Goal: Navigation & Orientation: Understand site structure

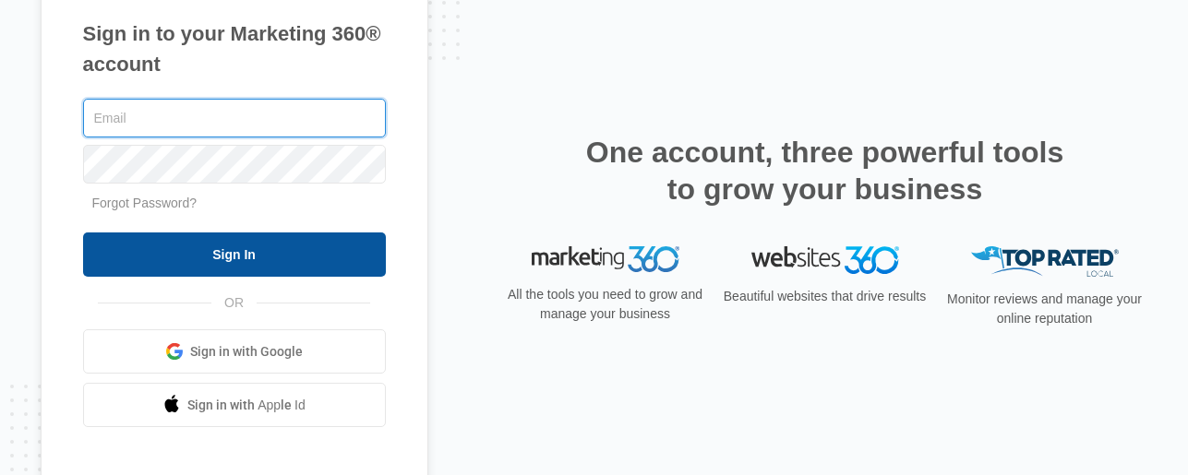
type input "[EMAIL_ADDRESS][DOMAIN_NAME]"
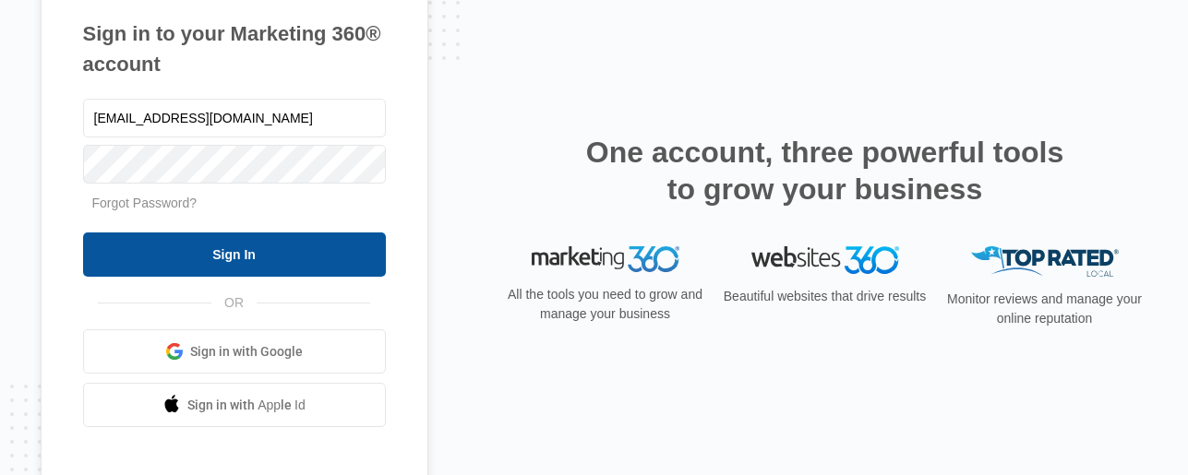
click at [237, 260] on input "Sign In" at bounding box center [234, 255] width 303 height 44
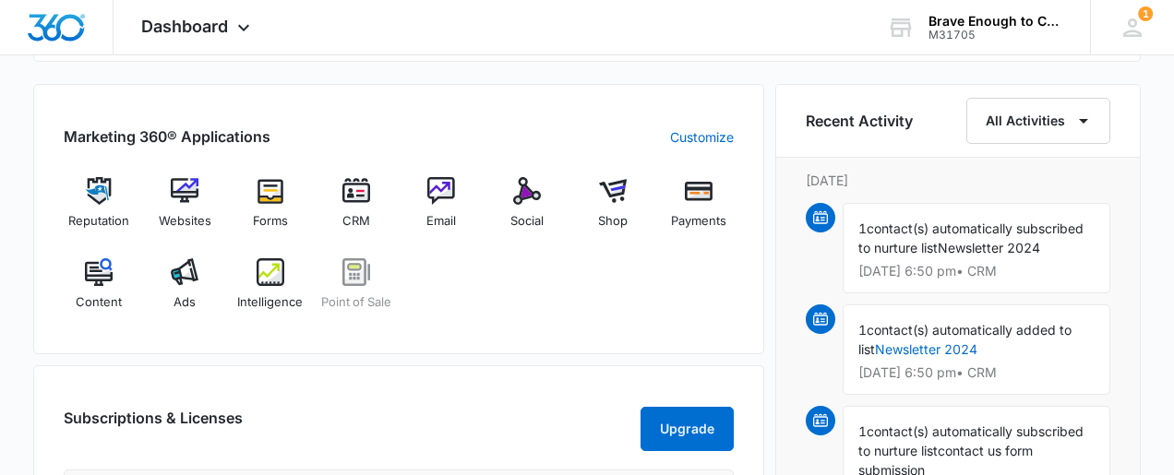
scroll to position [704, 0]
click at [182, 200] on img at bounding box center [185, 190] width 28 height 28
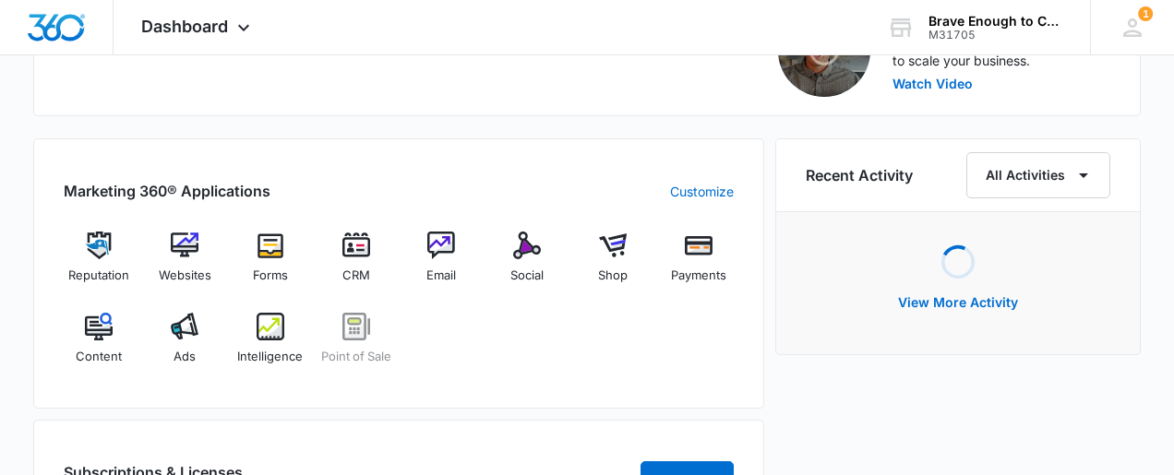
scroll to position [648, 0]
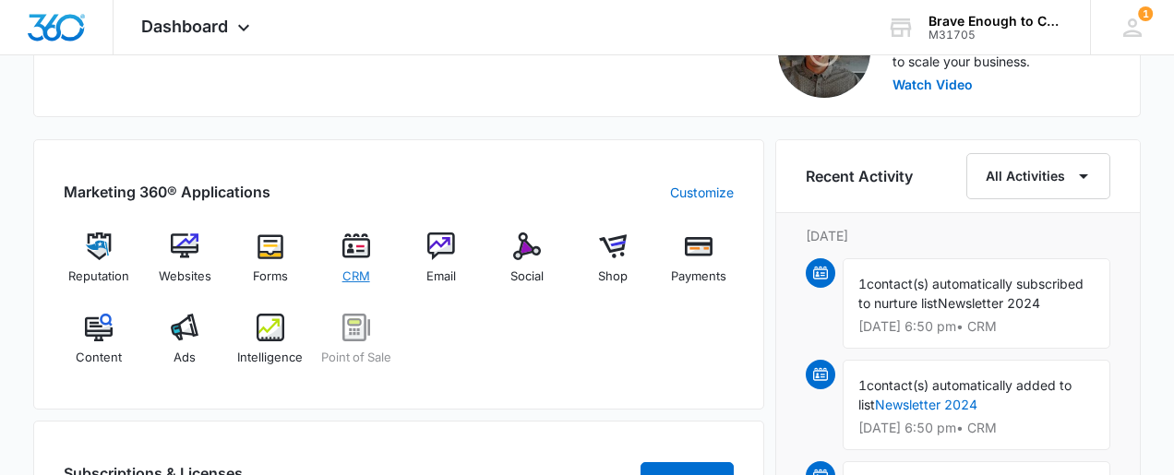
click at [360, 273] on span "CRM" at bounding box center [357, 277] width 28 height 18
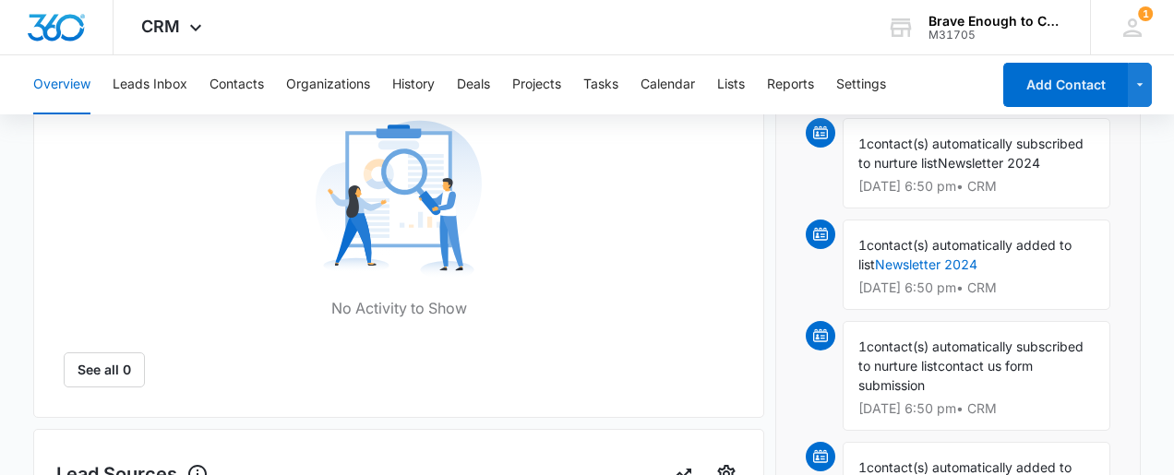
scroll to position [181, 0]
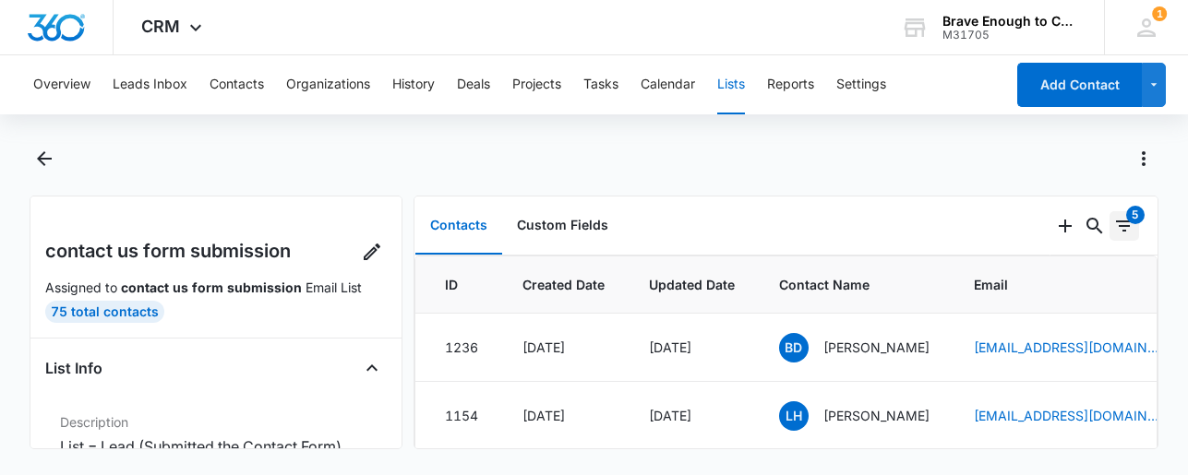
click at [1126, 215] on div "5" at bounding box center [1135, 215] width 18 height 18
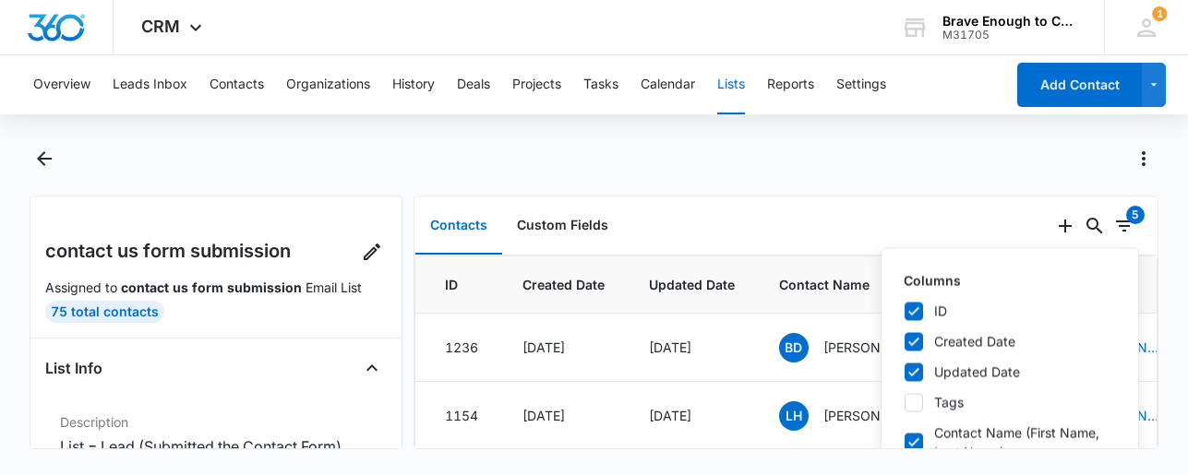
click at [857, 163] on div at bounding box center [613, 159] width 1089 height 30
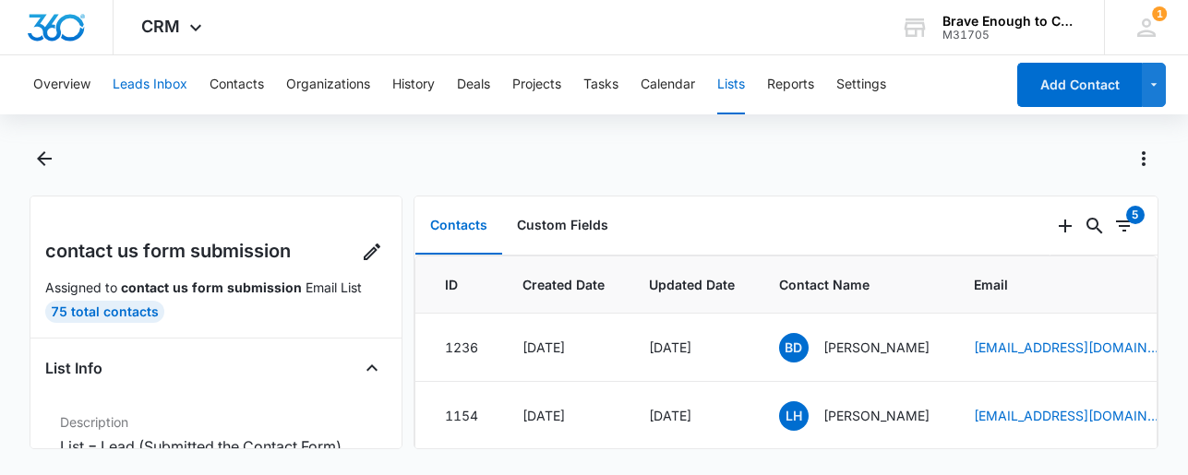
click at [135, 84] on button "Leads Inbox" at bounding box center [150, 84] width 75 height 59
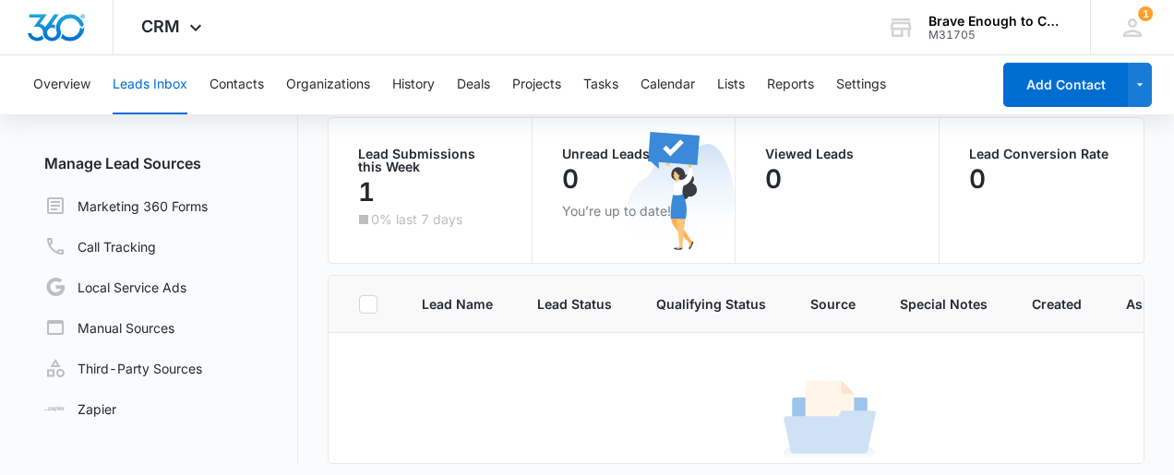
scroll to position [156, 0]
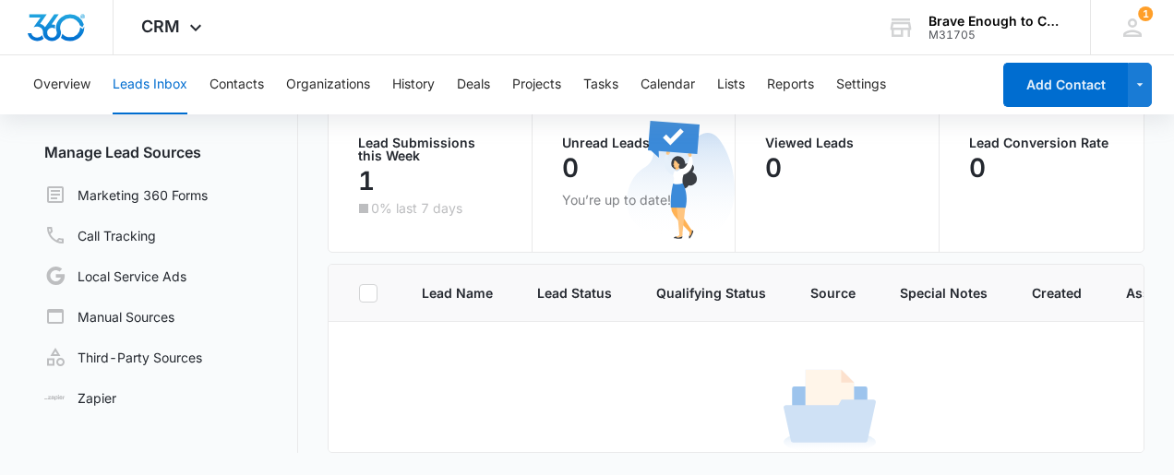
click at [372, 143] on p "Lead Submissions this Week" at bounding box center [430, 150] width 144 height 26
click at [295, 139] on ul "Leads 0 Archived Manage Lead Sources Marketing 360 Forms Call Tracking Local Se…" at bounding box center [164, 224] width 269 height 388
click at [142, 193] on link "Marketing 360 Forms" at bounding box center [125, 195] width 163 height 22
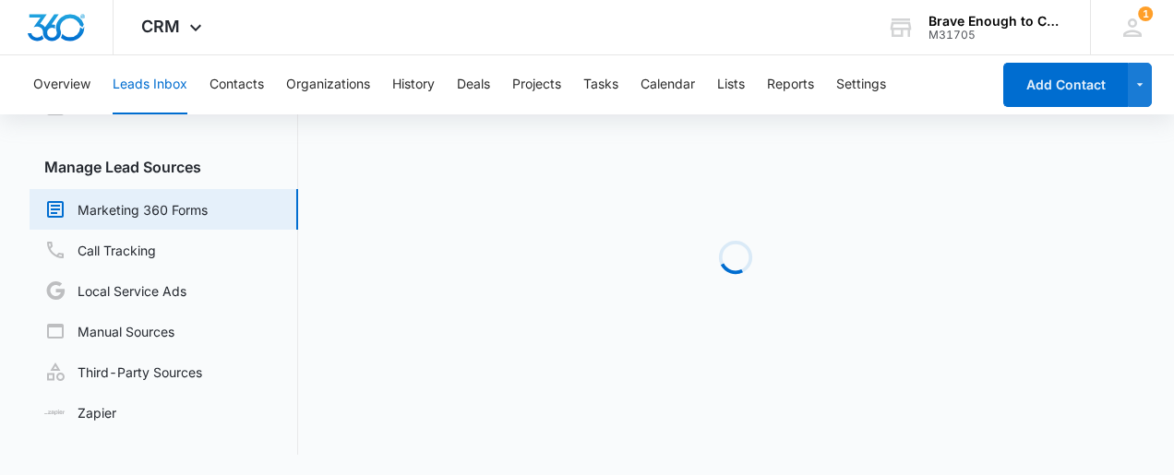
scroll to position [143, 0]
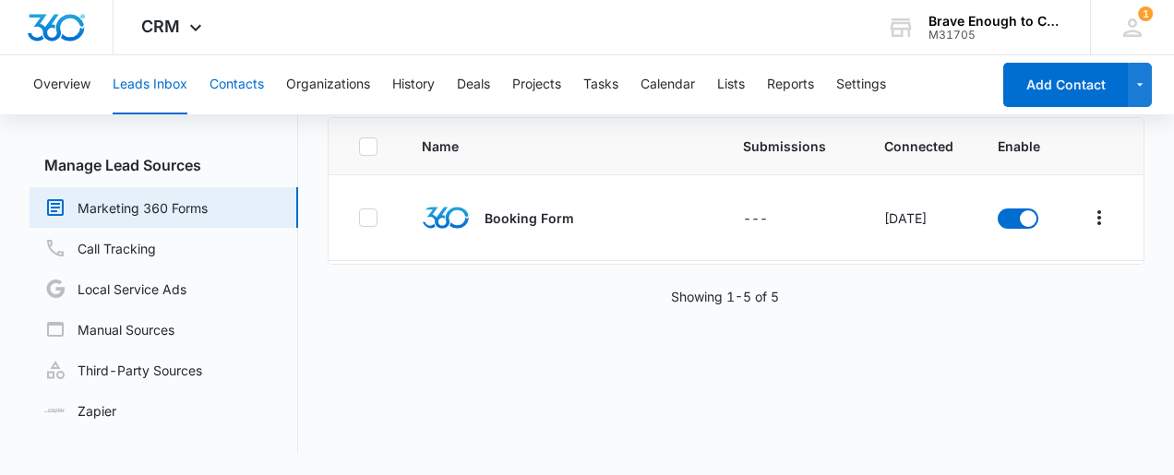
click at [240, 88] on button "Contacts" at bounding box center [237, 84] width 54 height 59
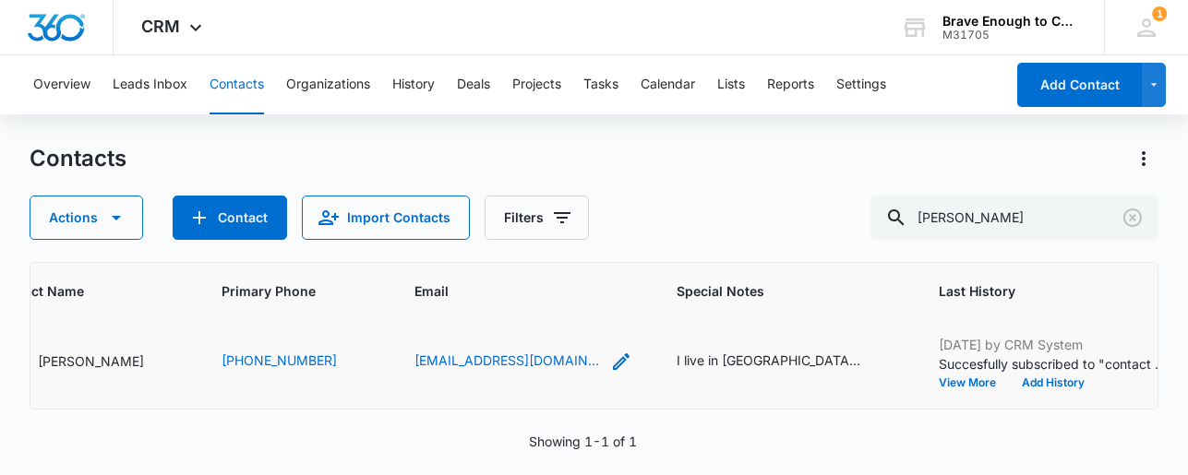
scroll to position [15, 214]
click at [741, 370] on div "I live in Edgewood, WA and I am looking for a men's Brave Enough group to join.…" at bounding box center [769, 360] width 185 height 19
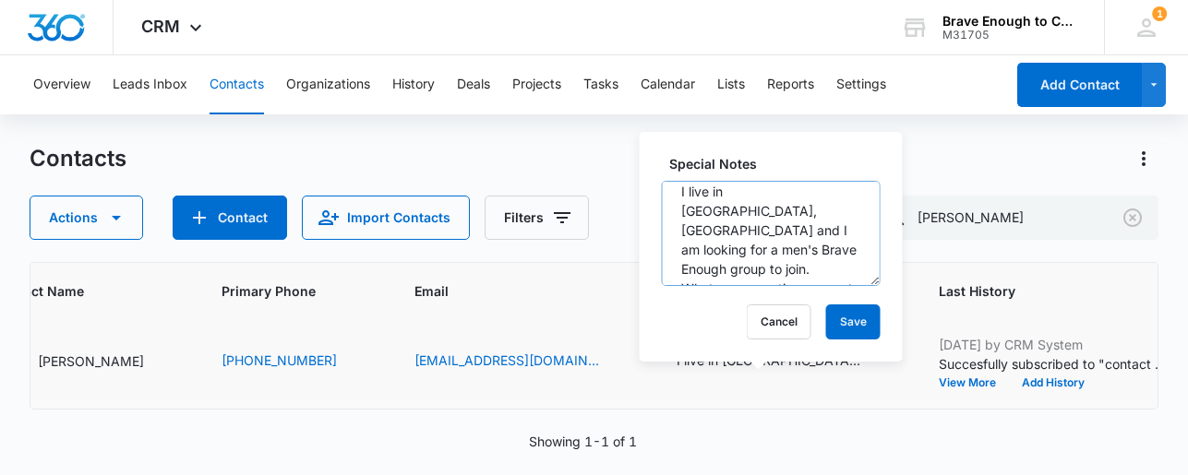
scroll to position [0, 0]
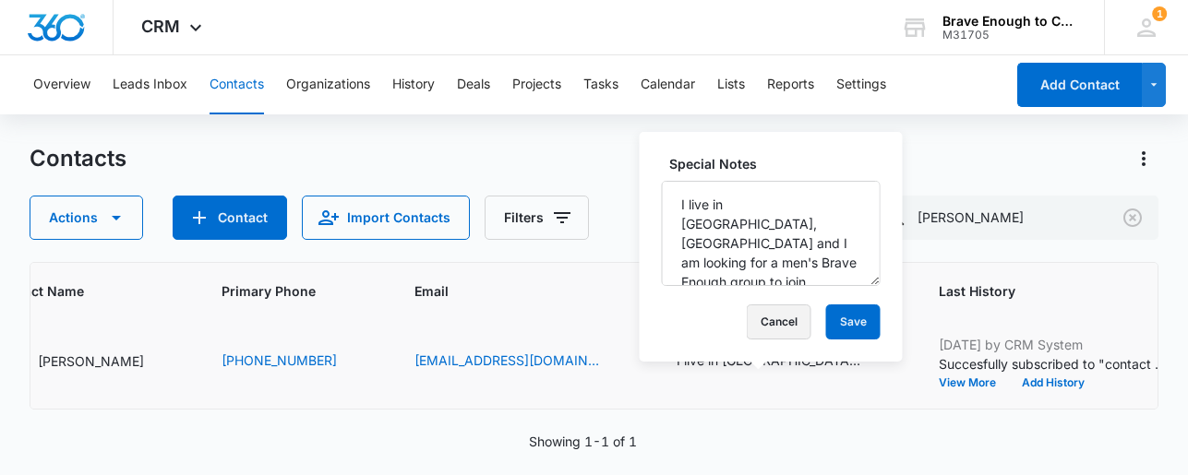
click at [756, 319] on button "Cancel" at bounding box center [779, 322] width 65 height 35
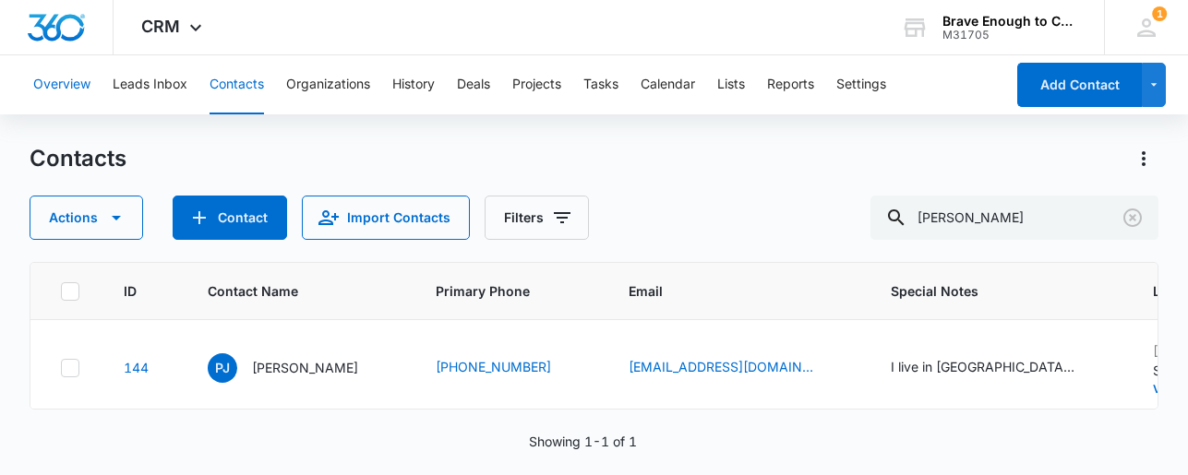
click at [77, 91] on button "Overview" at bounding box center [61, 84] width 57 height 59
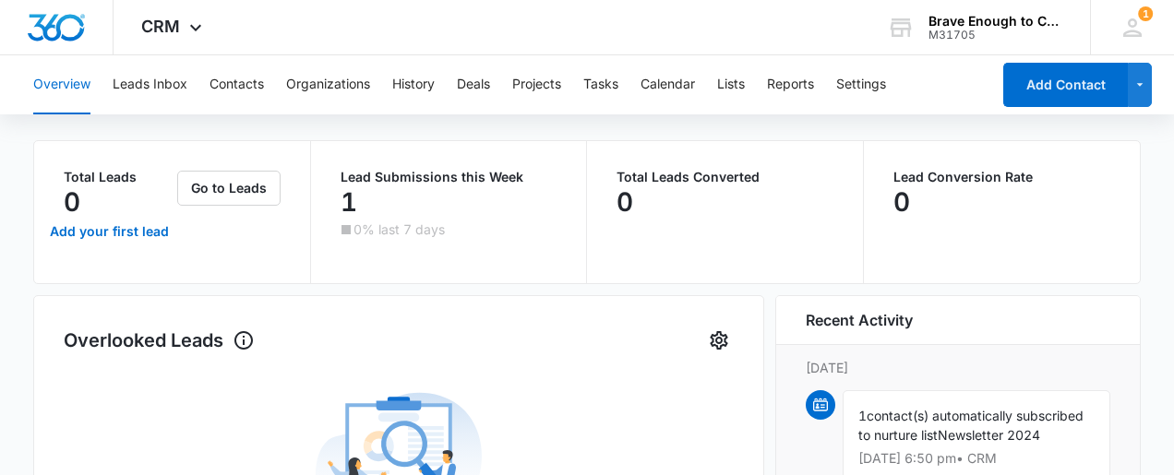
scroll to position [54, 0]
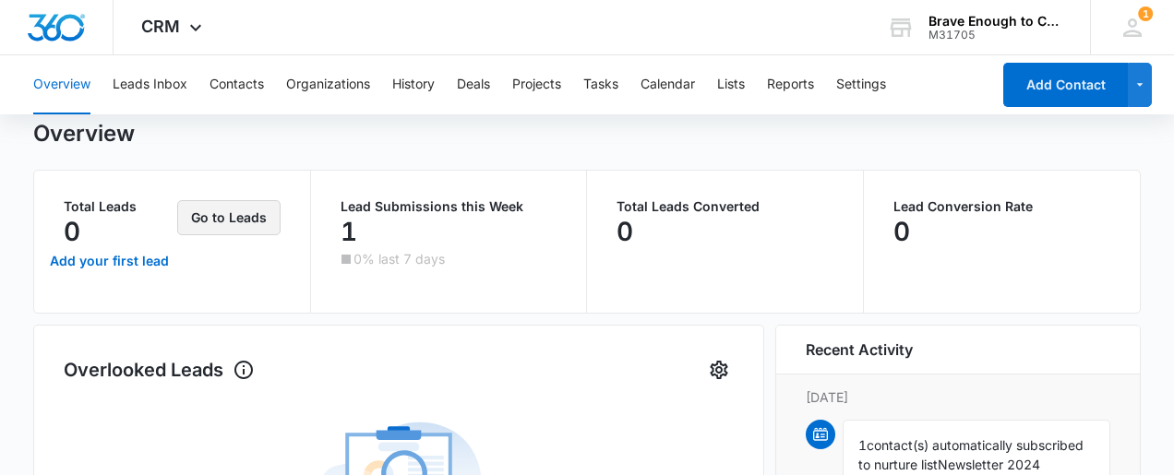
click at [239, 222] on button "Go to Leads" at bounding box center [228, 217] width 103 height 35
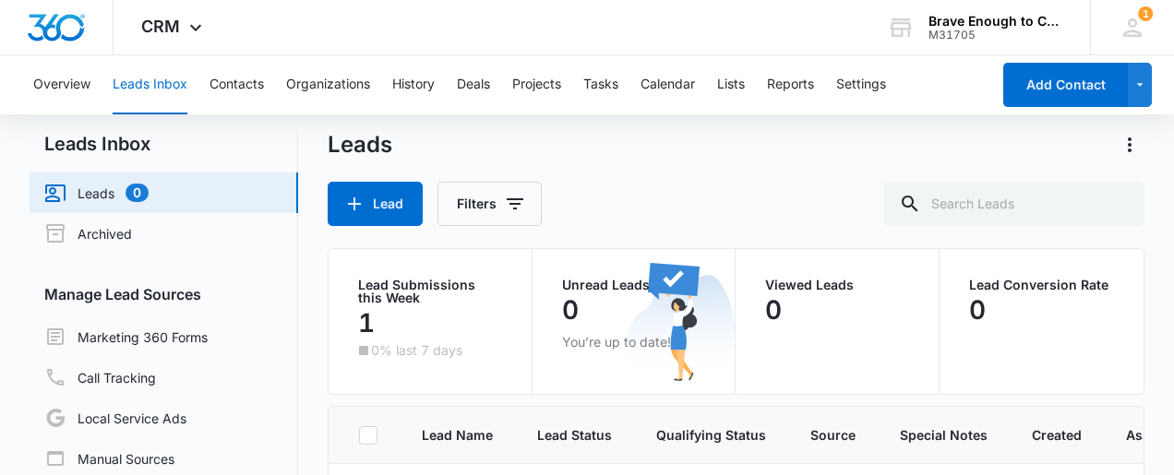
scroll to position [5, 0]
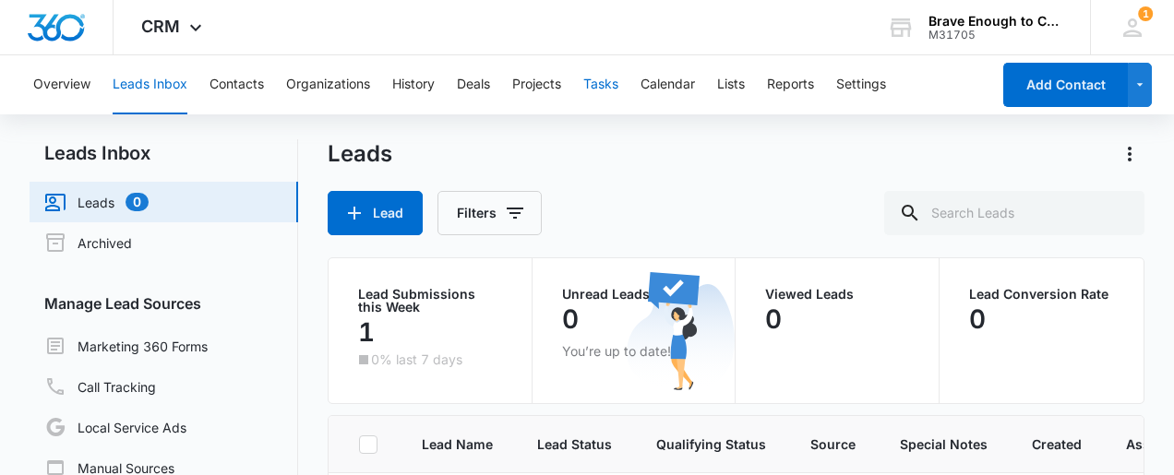
click at [595, 85] on button "Tasks" at bounding box center [600, 84] width 35 height 59
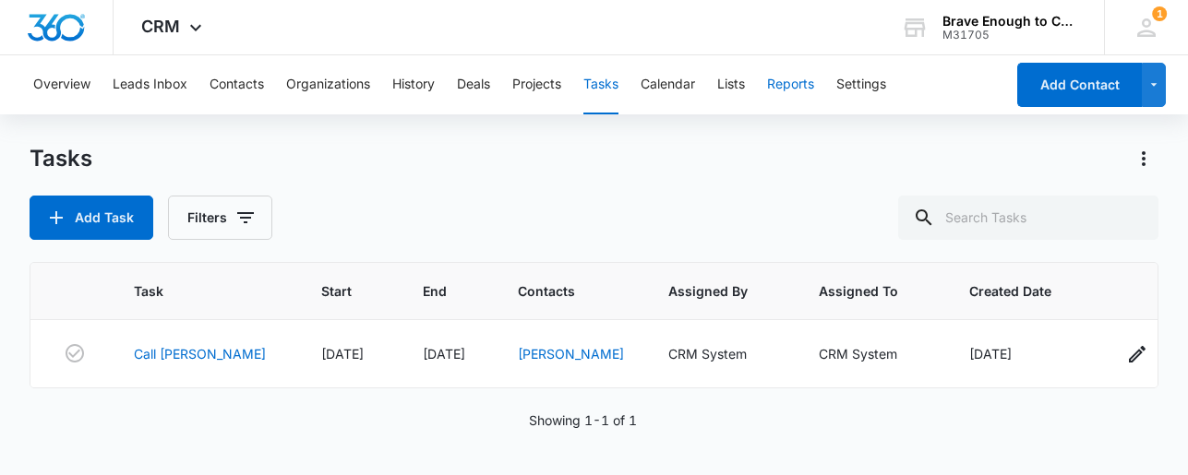
click at [812, 90] on button "Reports" at bounding box center [790, 84] width 47 height 59
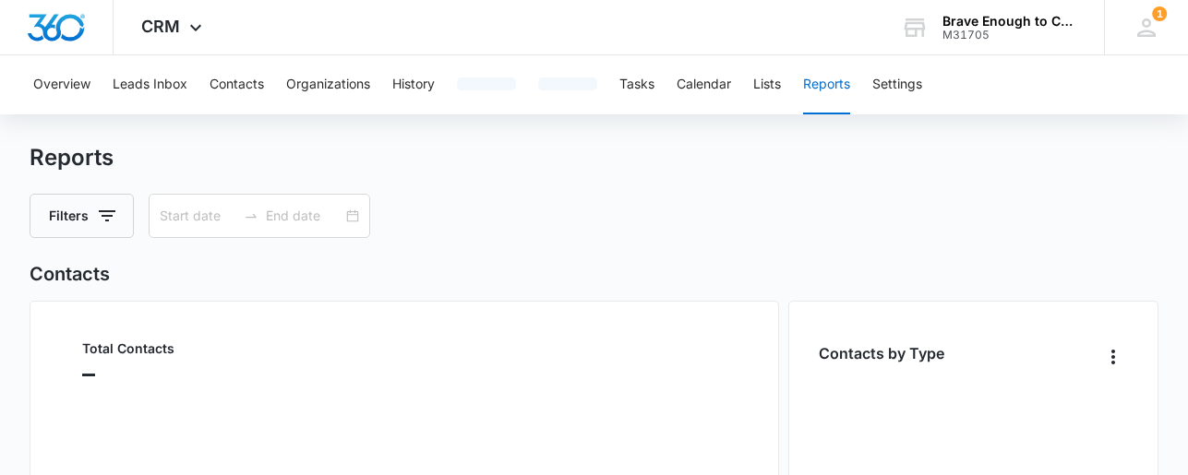
type input "07/12/2025"
type input "08/11/2025"
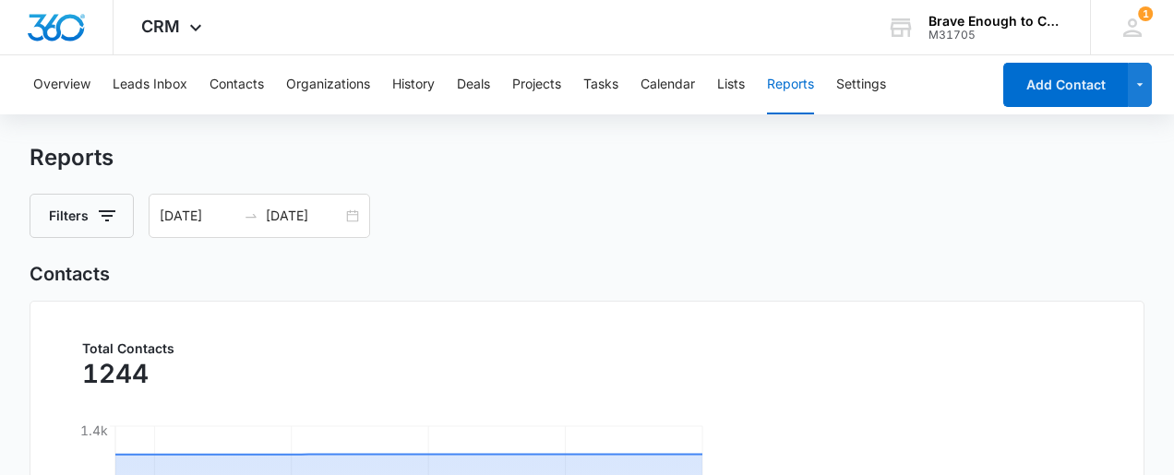
scroll to position [8, 0]
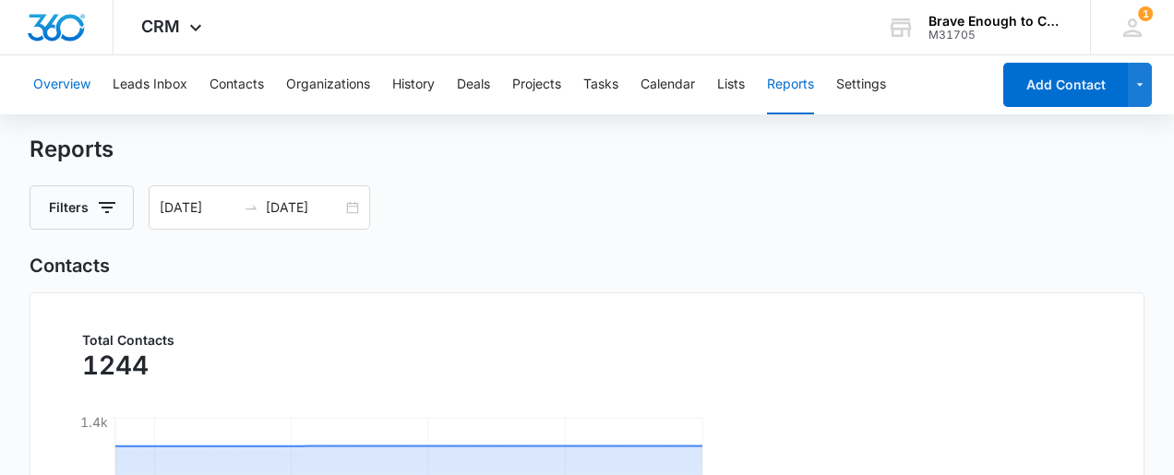
click at [61, 78] on button "Overview" at bounding box center [61, 84] width 57 height 59
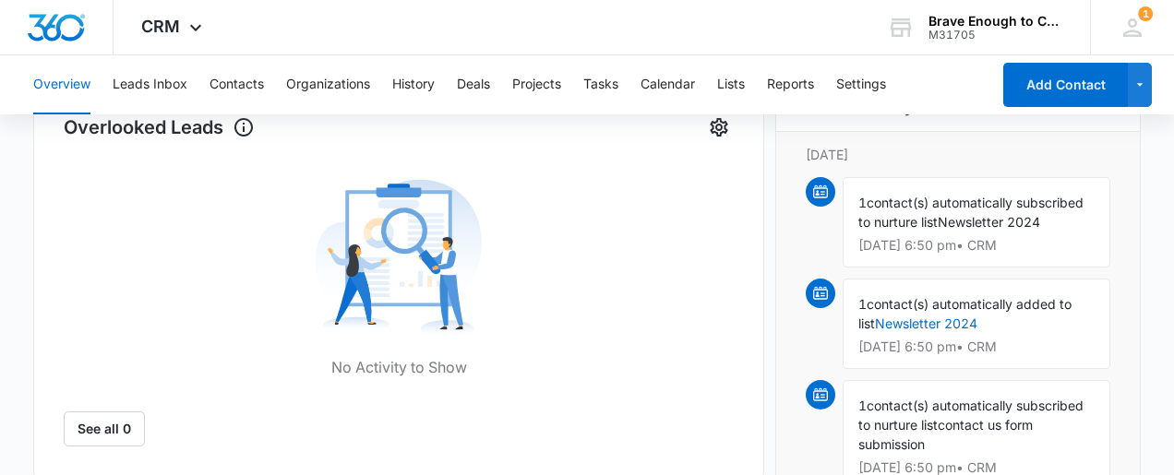
scroll to position [210, 0]
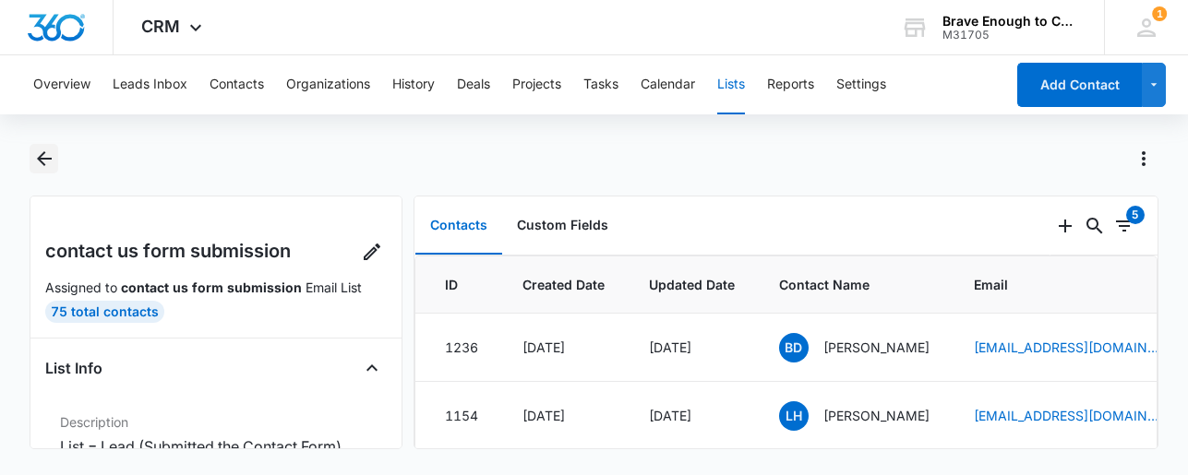
click at [38, 151] on icon "Back" at bounding box center [44, 159] width 22 height 22
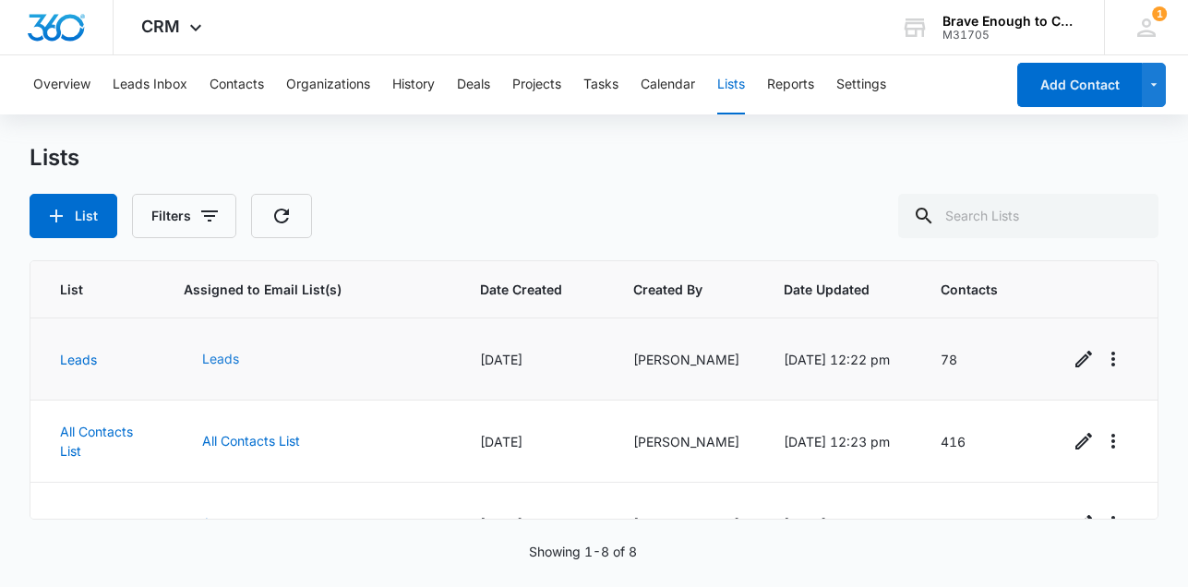
click at [210, 355] on button "Leads" at bounding box center [221, 359] width 74 height 44
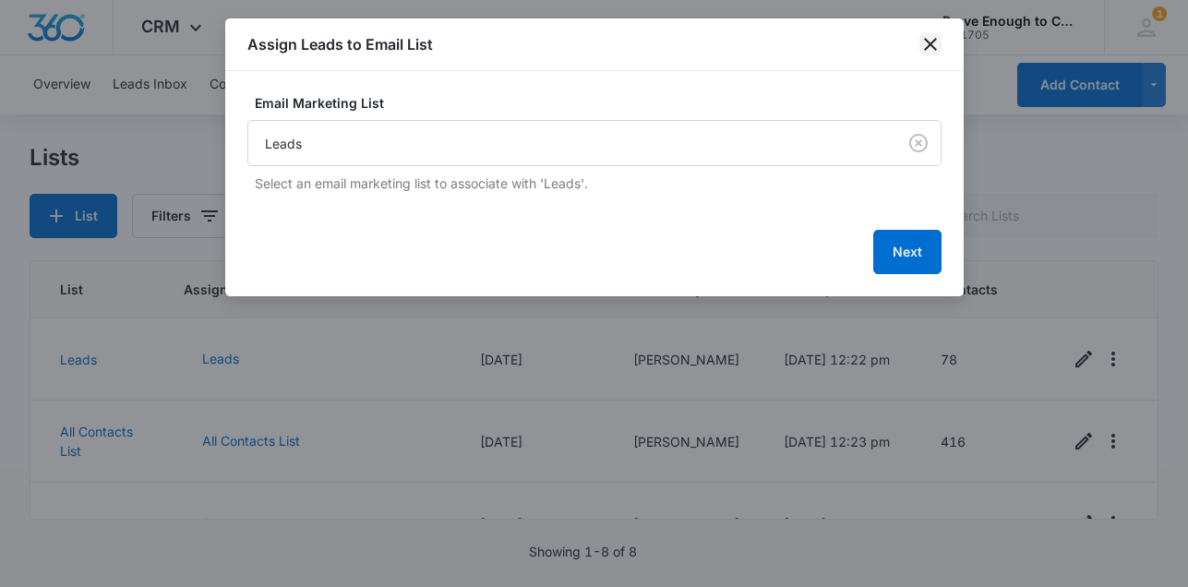
click at [932, 38] on icon "close" at bounding box center [931, 44] width 22 height 22
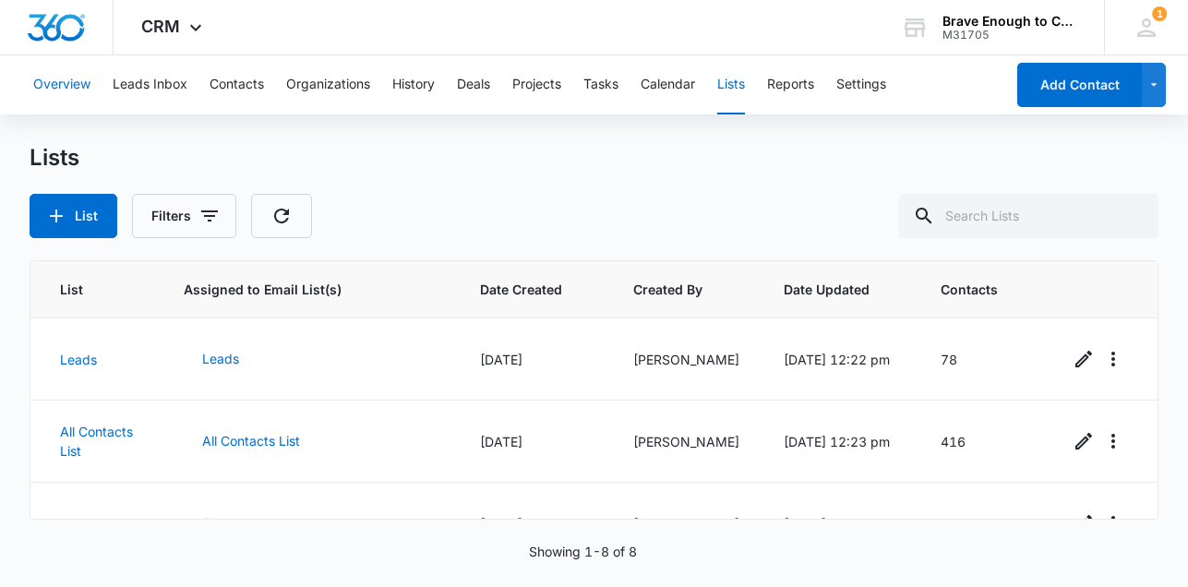
click at [52, 85] on button "Overview" at bounding box center [61, 84] width 57 height 59
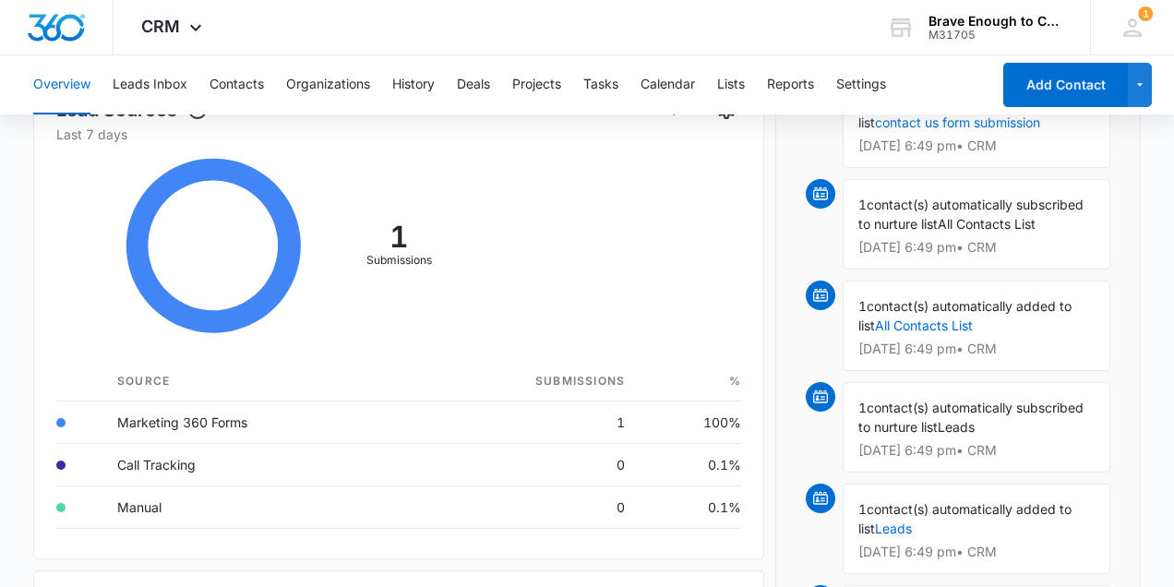
scroll to position [718, 0]
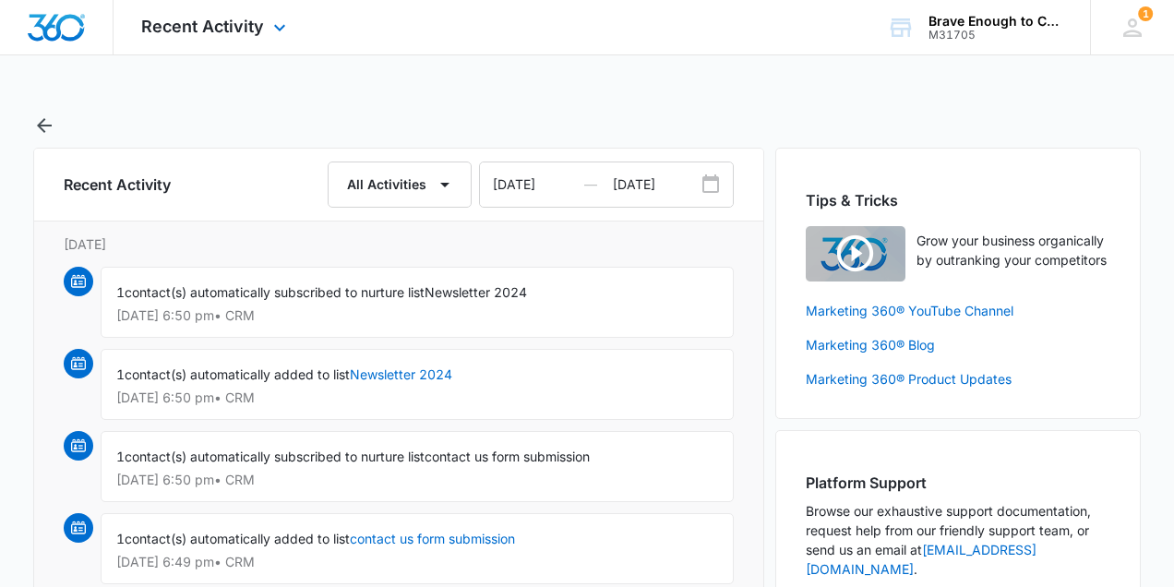
click at [38, 29] on img "Dashboard" at bounding box center [56, 28] width 59 height 28
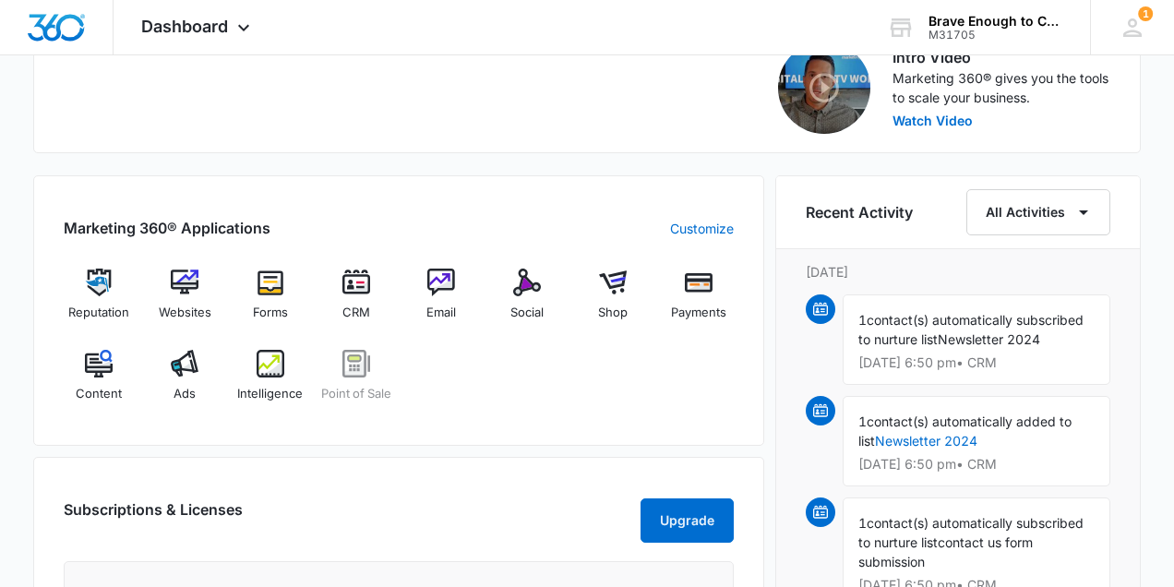
scroll to position [628, 0]
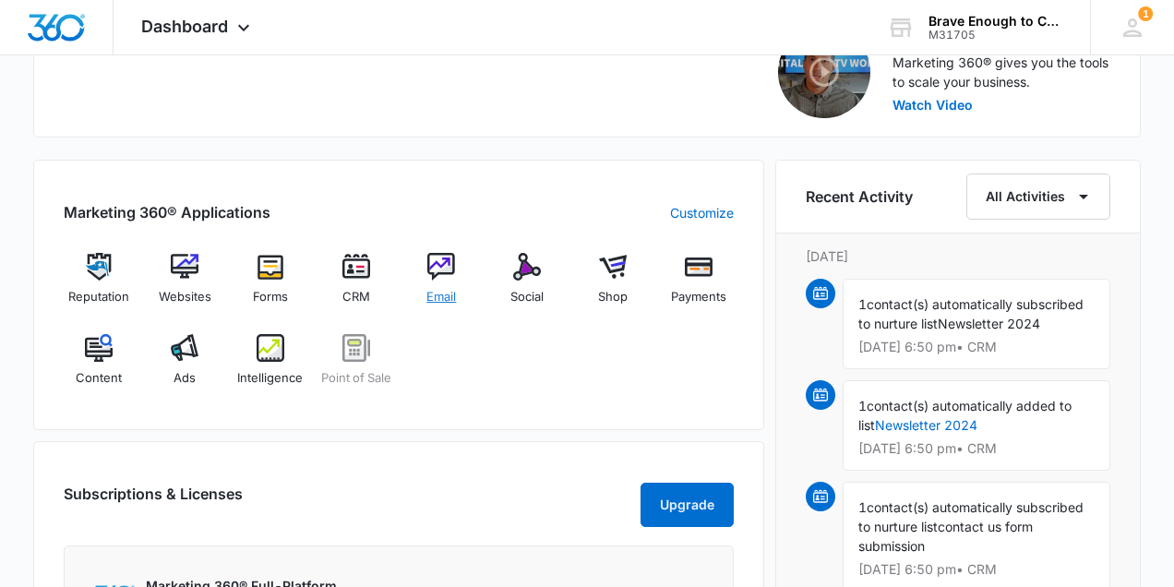
click at [428, 270] on img at bounding box center [441, 267] width 28 height 28
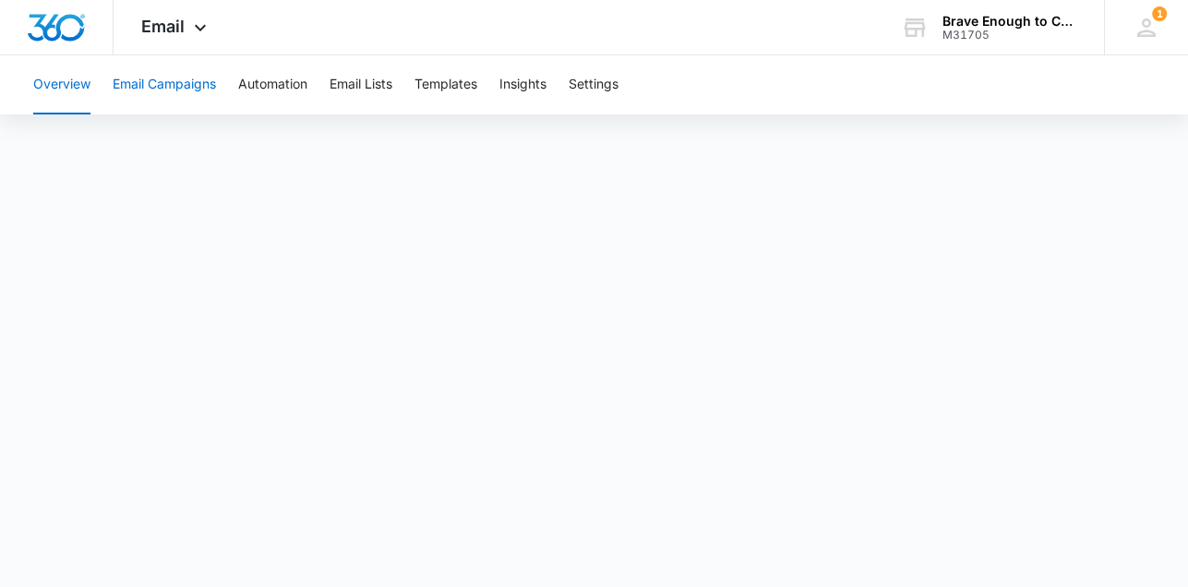
click at [179, 90] on button "Email Campaigns" at bounding box center [164, 84] width 103 height 59
click at [269, 94] on button "Automation" at bounding box center [272, 84] width 69 height 59
click at [73, 33] on img "Dashboard" at bounding box center [56, 28] width 59 height 28
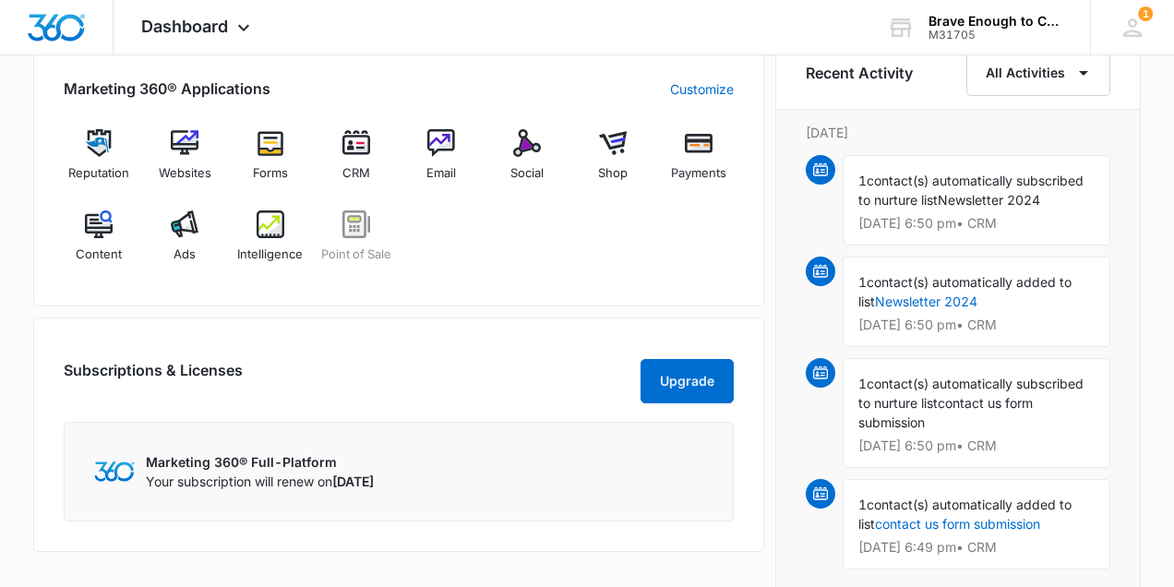
scroll to position [740, 0]
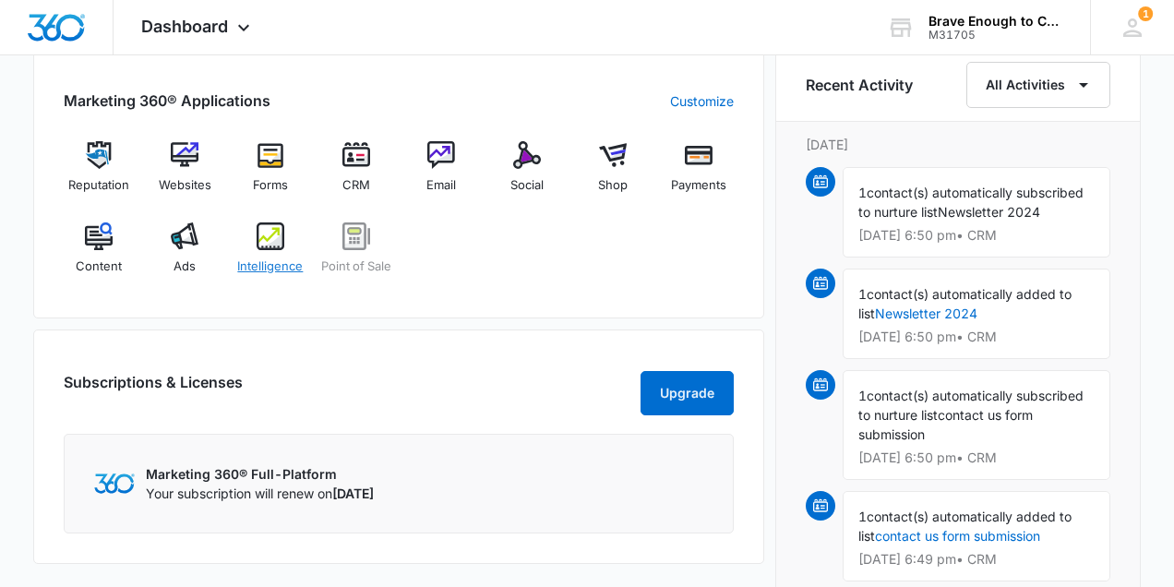
click at [260, 241] on img at bounding box center [271, 237] width 28 height 28
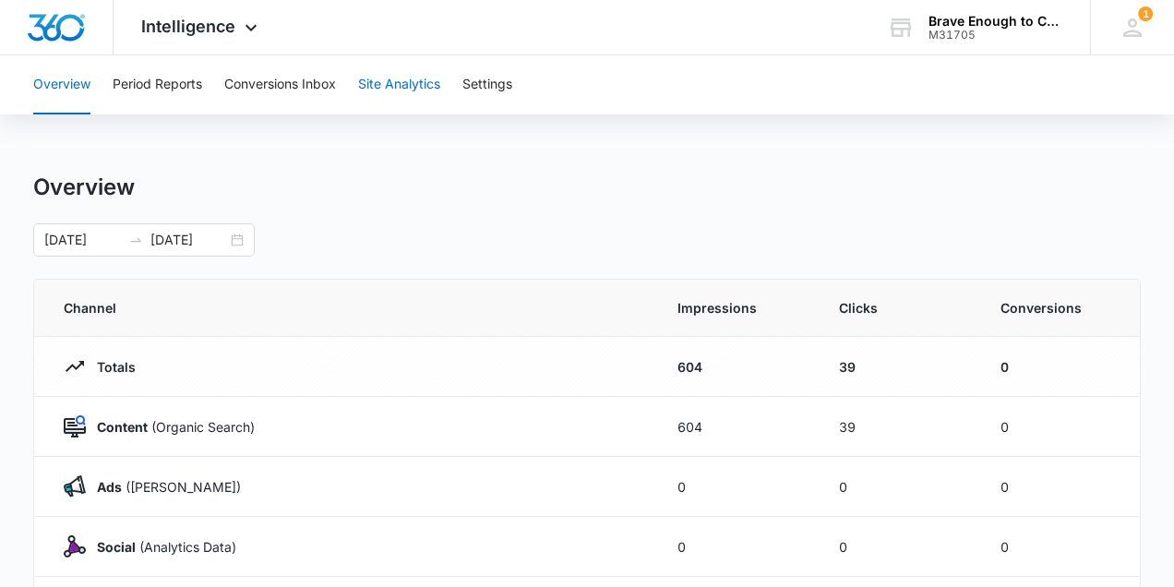
click at [401, 93] on button "Site Analytics" at bounding box center [399, 84] width 82 height 59
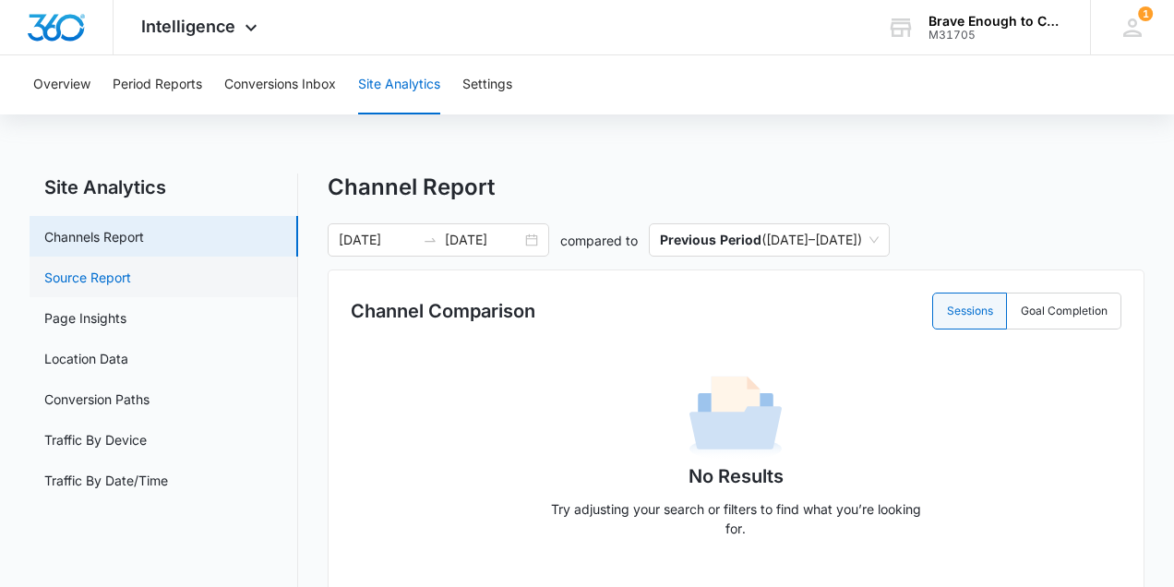
click at [78, 284] on link "Source Report" at bounding box center [87, 277] width 87 height 19
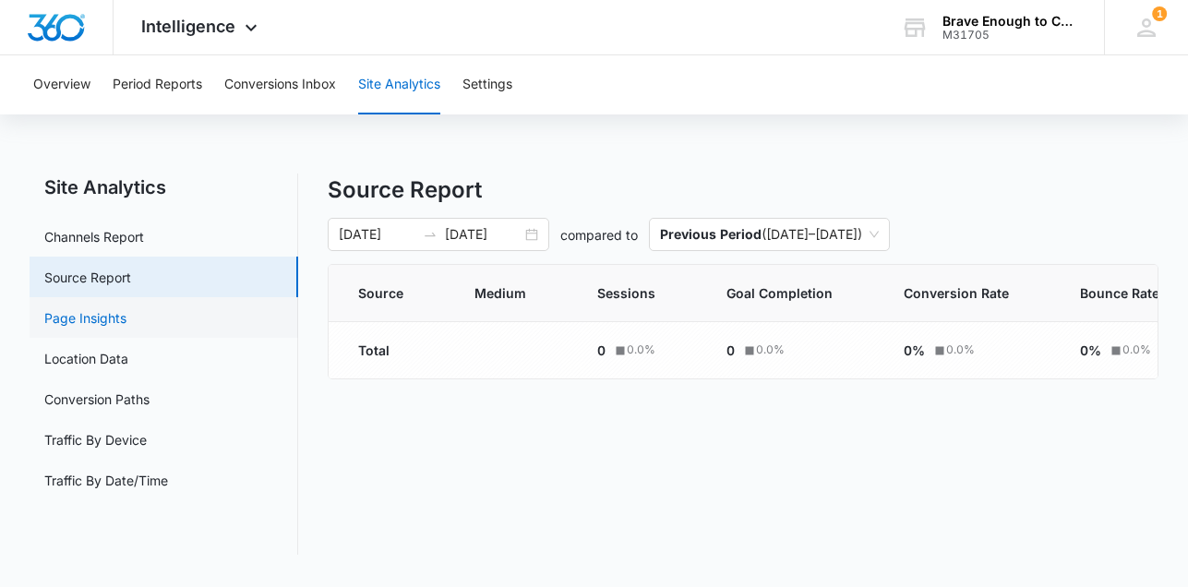
click at [101, 325] on link "Page Insights" at bounding box center [85, 317] width 82 height 19
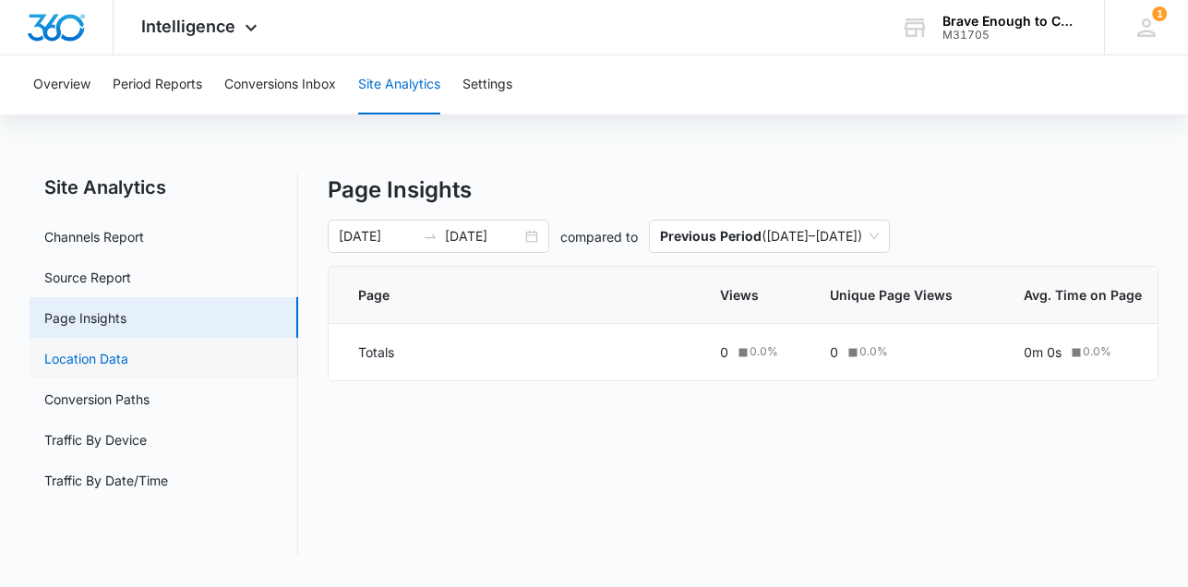
click at [106, 368] on link "Location Data" at bounding box center [86, 358] width 84 height 19
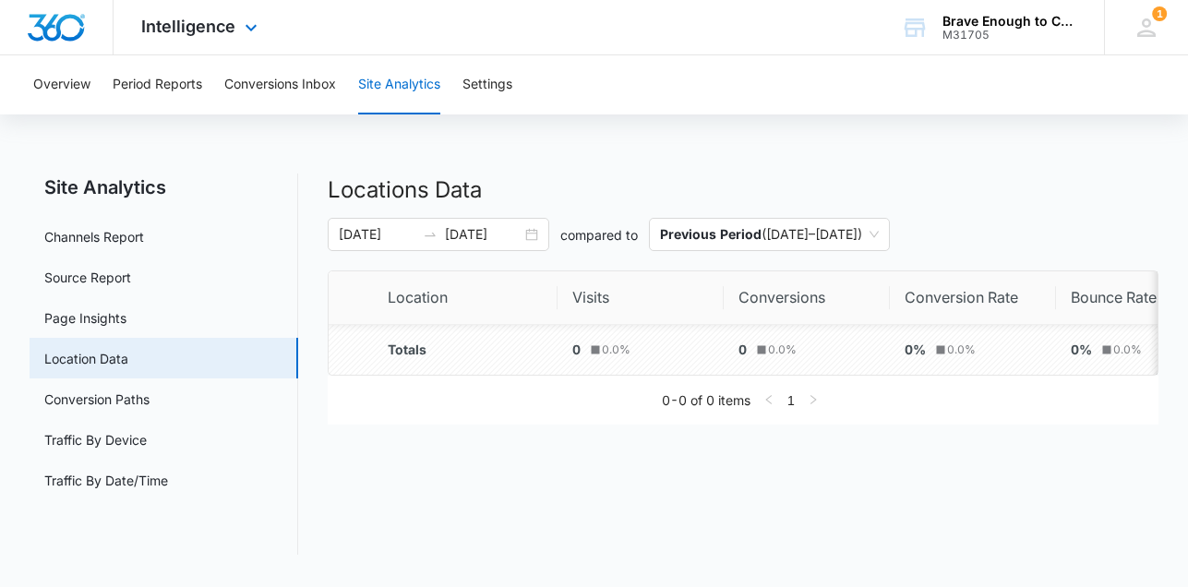
click at [47, 34] on img "Dashboard" at bounding box center [56, 28] width 59 height 28
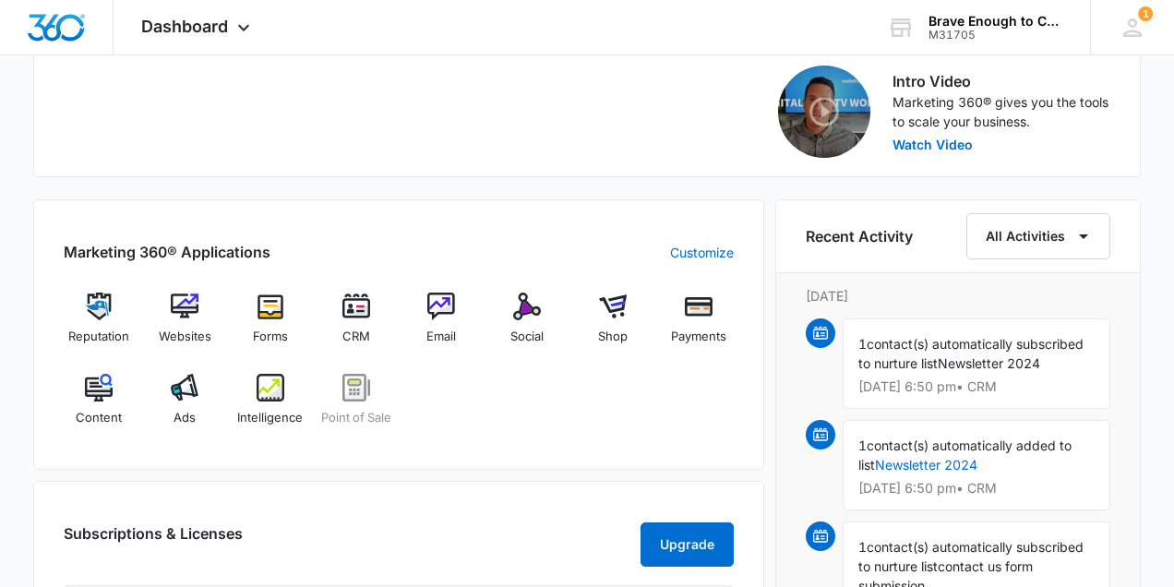
scroll to position [603, 0]
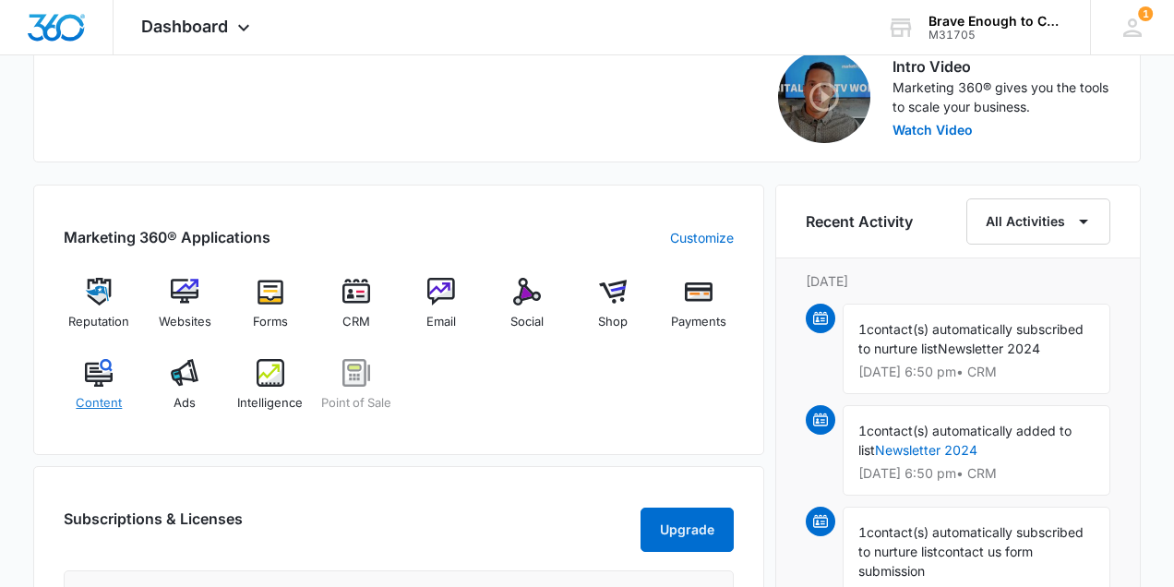
click at [86, 382] on img at bounding box center [99, 373] width 28 height 28
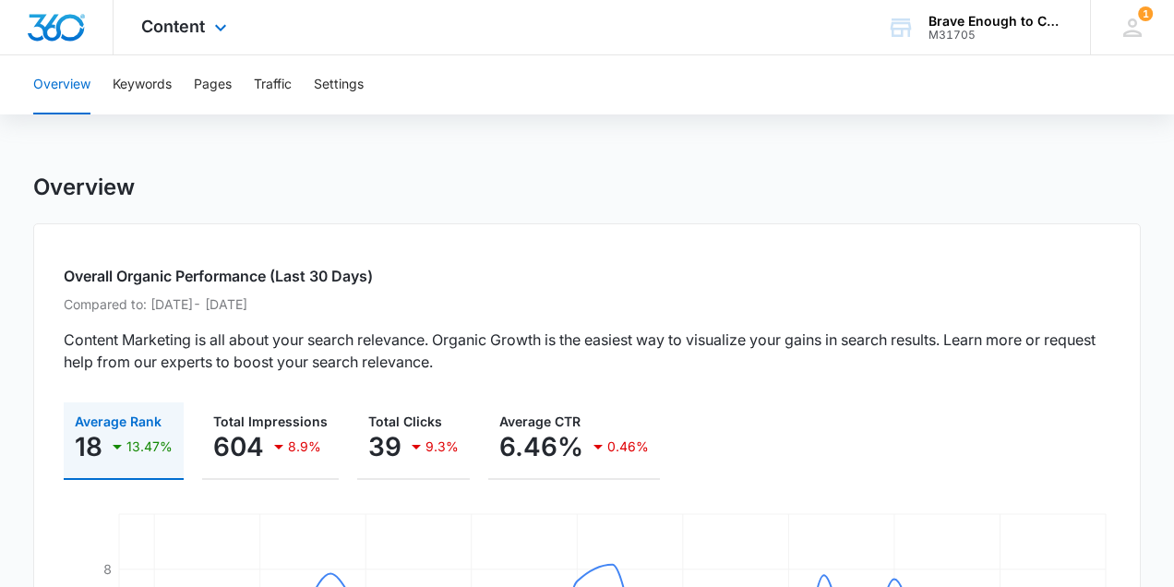
click at [39, 28] on img "Dashboard" at bounding box center [56, 28] width 59 height 28
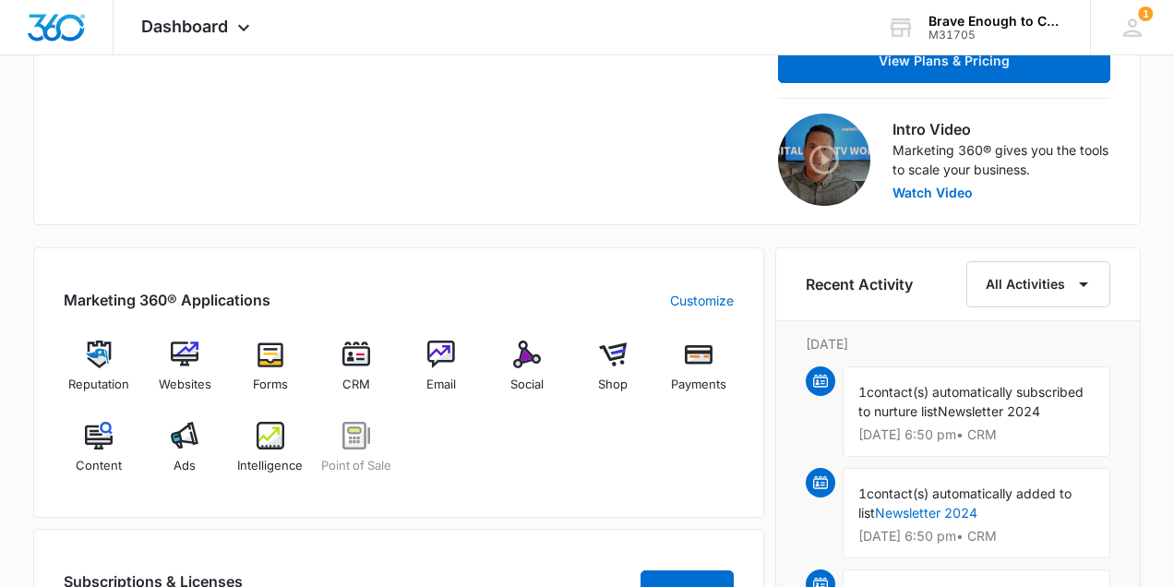
scroll to position [651, 0]
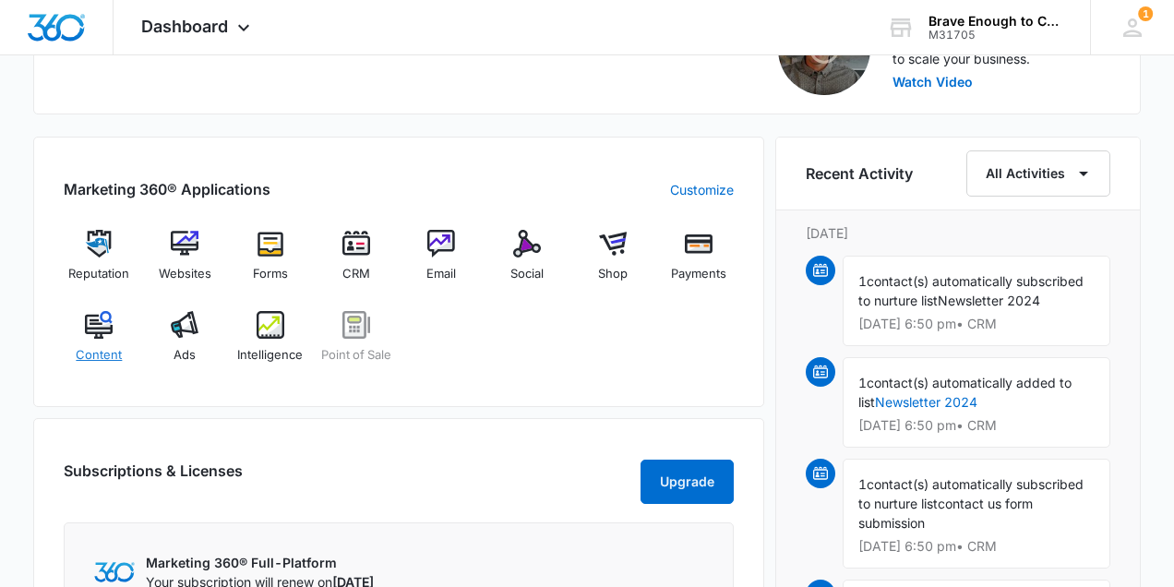
click at [85, 322] on img at bounding box center [99, 325] width 28 height 28
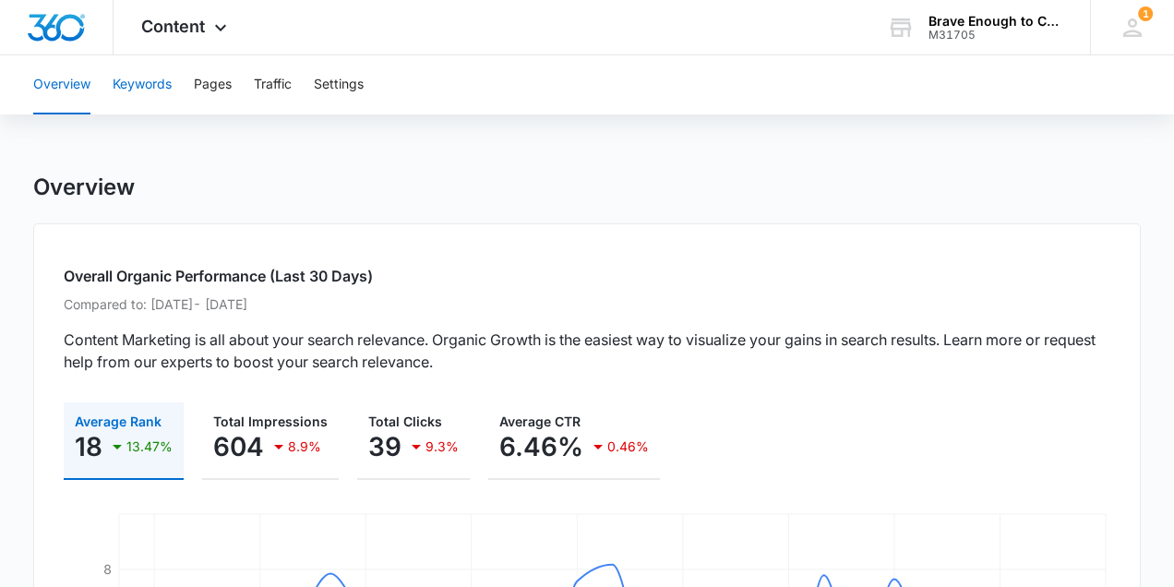
click at [128, 78] on button "Keywords" at bounding box center [142, 84] width 59 height 59
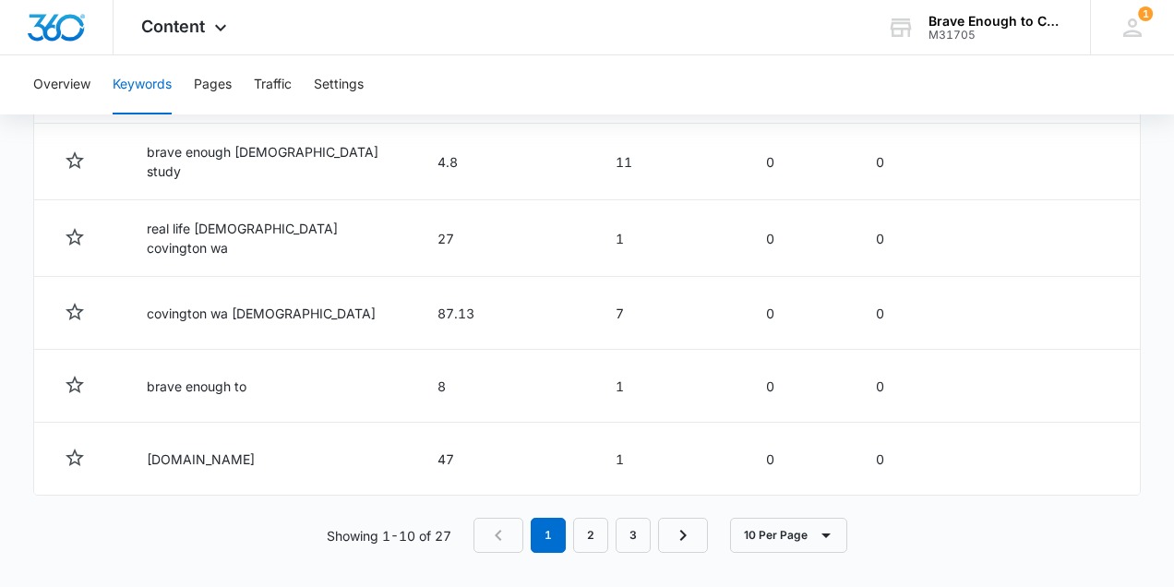
scroll to position [1120, 0]
click at [591, 475] on link "2" at bounding box center [590, 532] width 35 height 35
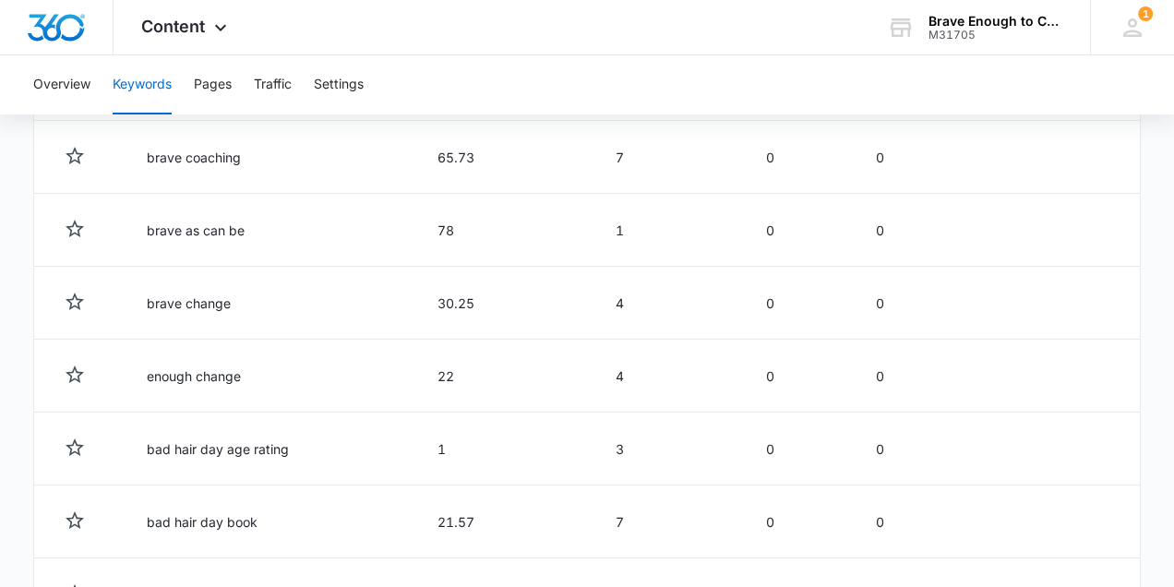
scroll to position [1124, 0]
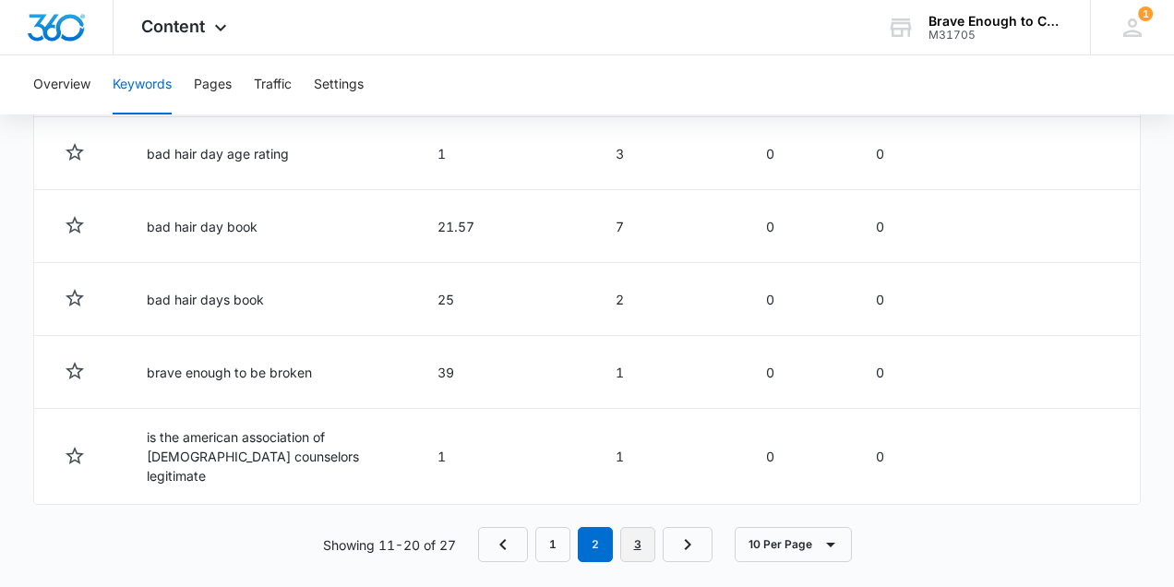
click at [647, 475] on link "3" at bounding box center [637, 544] width 35 height 35
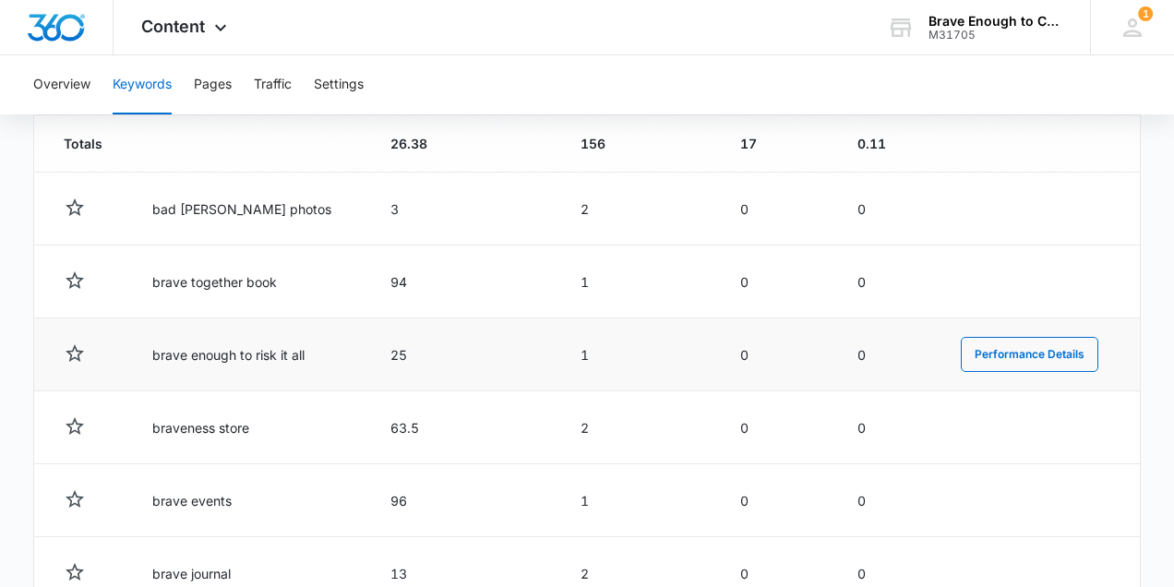
scroll to position [901, 0]
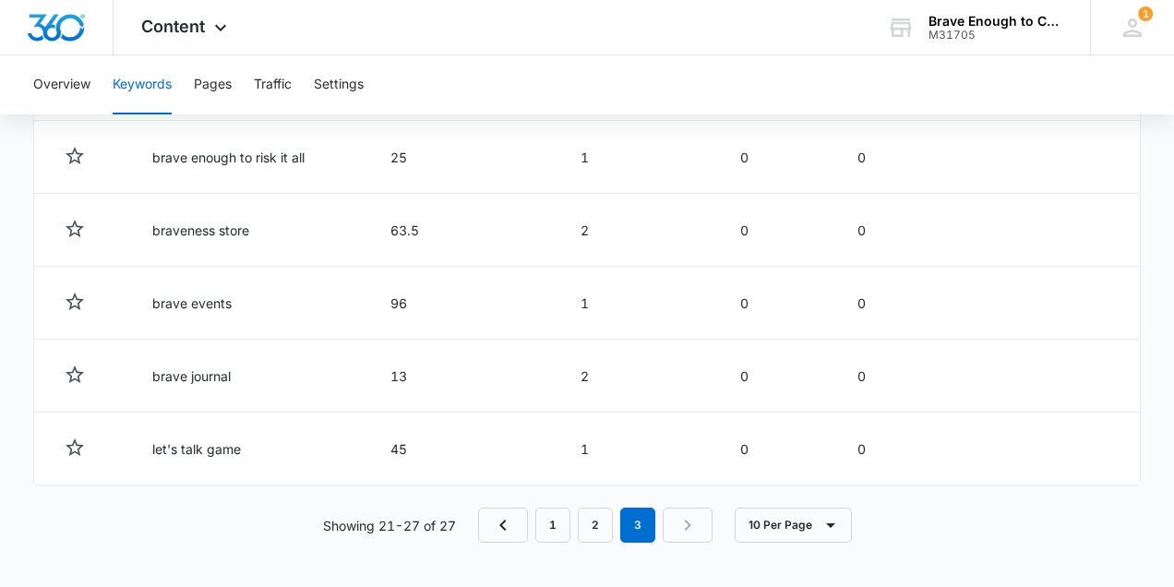
click at [687, 475] on nav "1 2 3" at bounding box center [595, 525] width 235 height 35
click at [668, 475] on nav "1 2 3" at bounding box center [595, 525] width 235 height 35
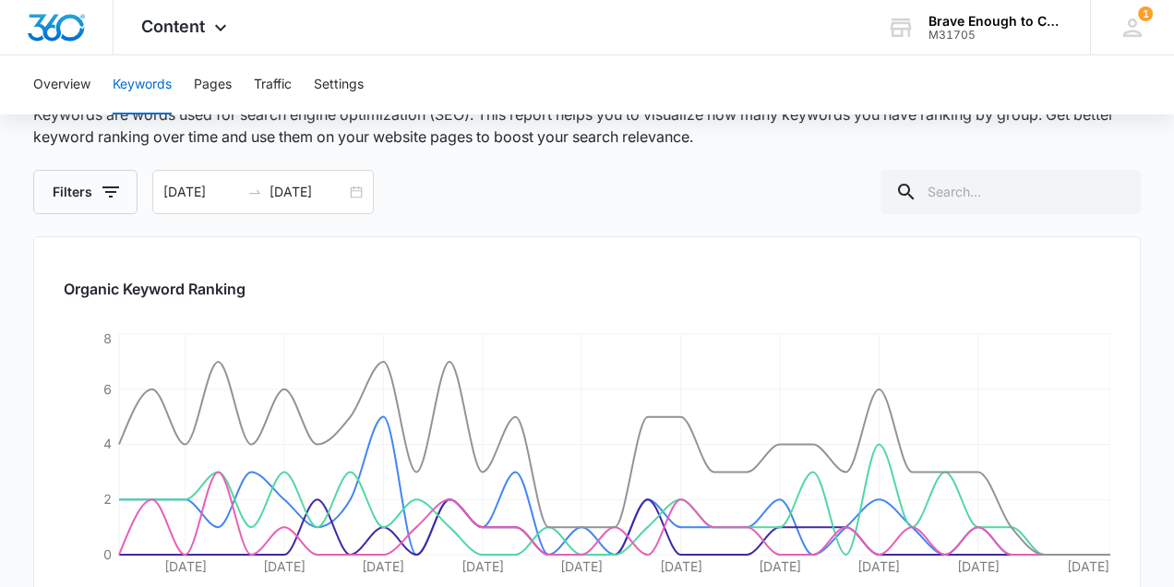
scroll to position [0, 0]
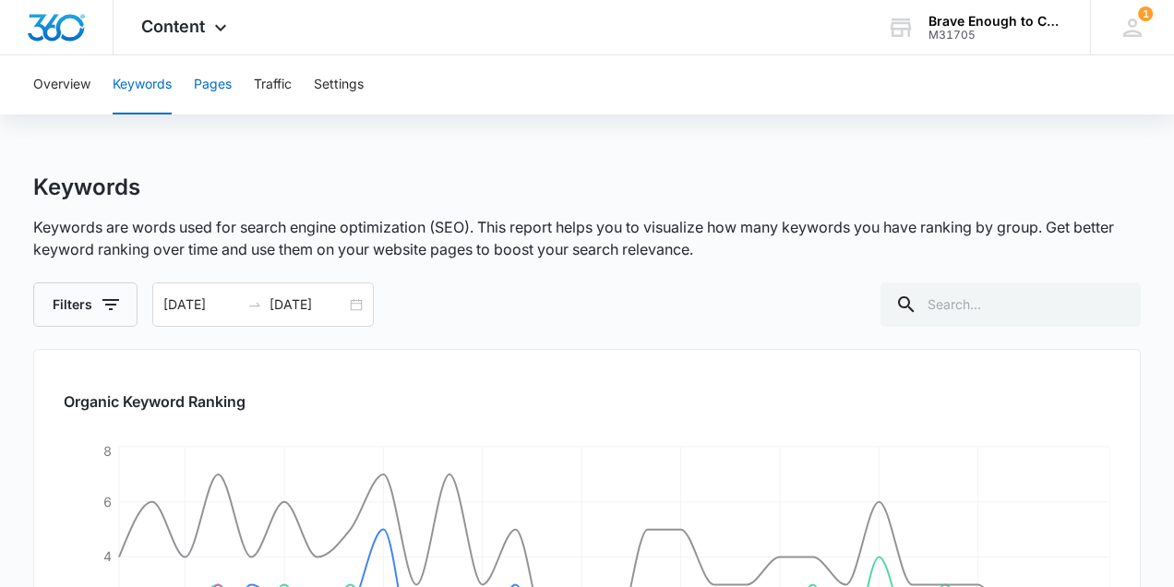
click at [220, 90] on button "Pages" at bounding box center [213, 84] width 38 height 59
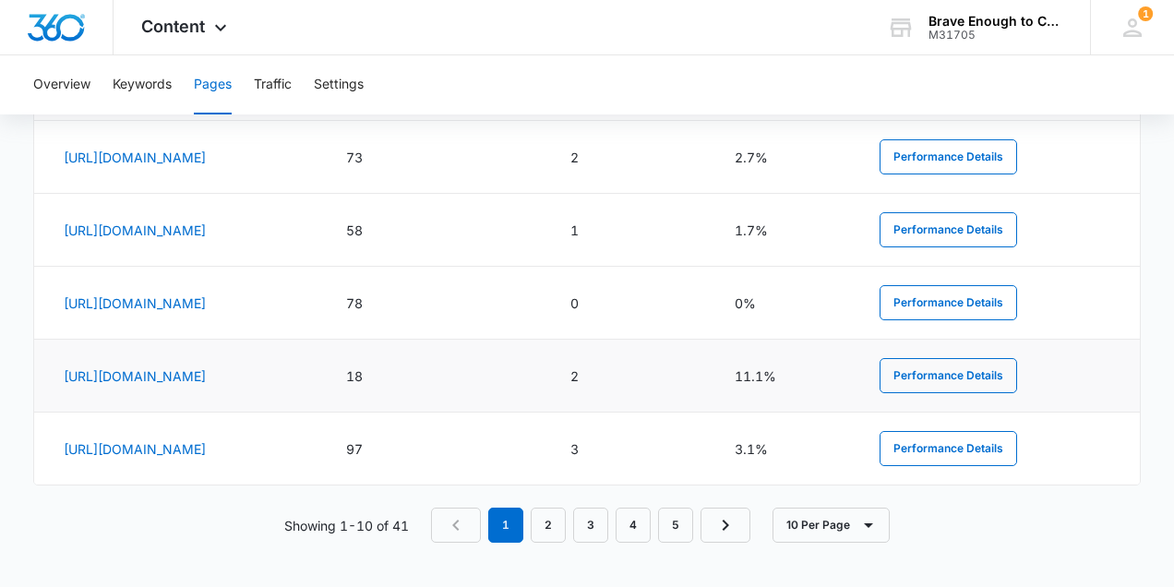
scroll to position [1284, 0]
click at [556, 475] on link "2" at bounding box center [548, 525] width 35 height 35
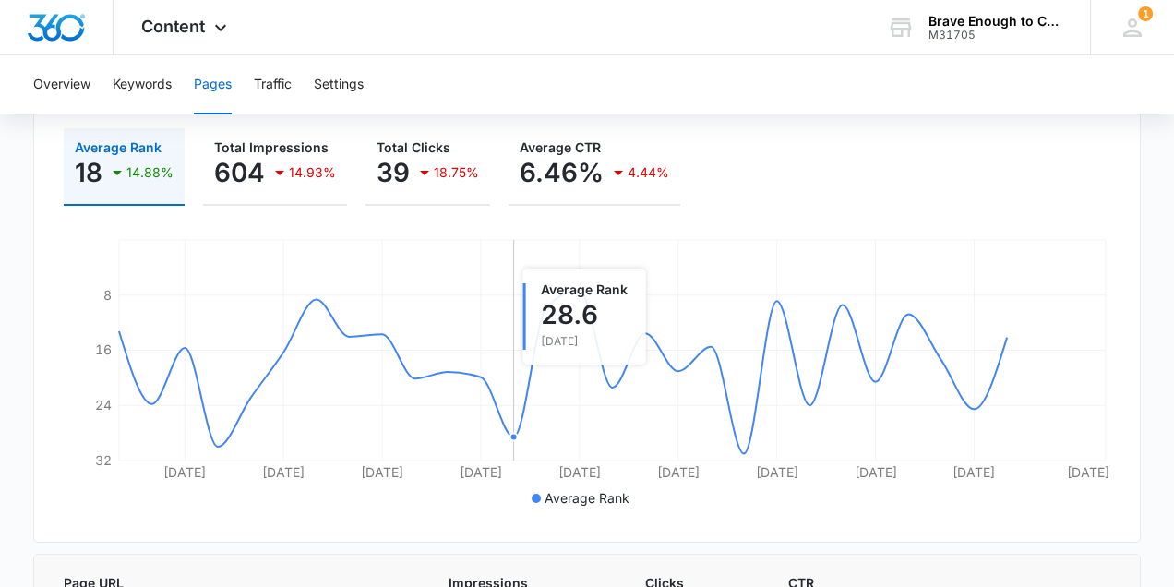
scroll to position [342, 0]
click at [269, 86] on button "Traffic" at bounding box center [273, 84] width 38 height 59
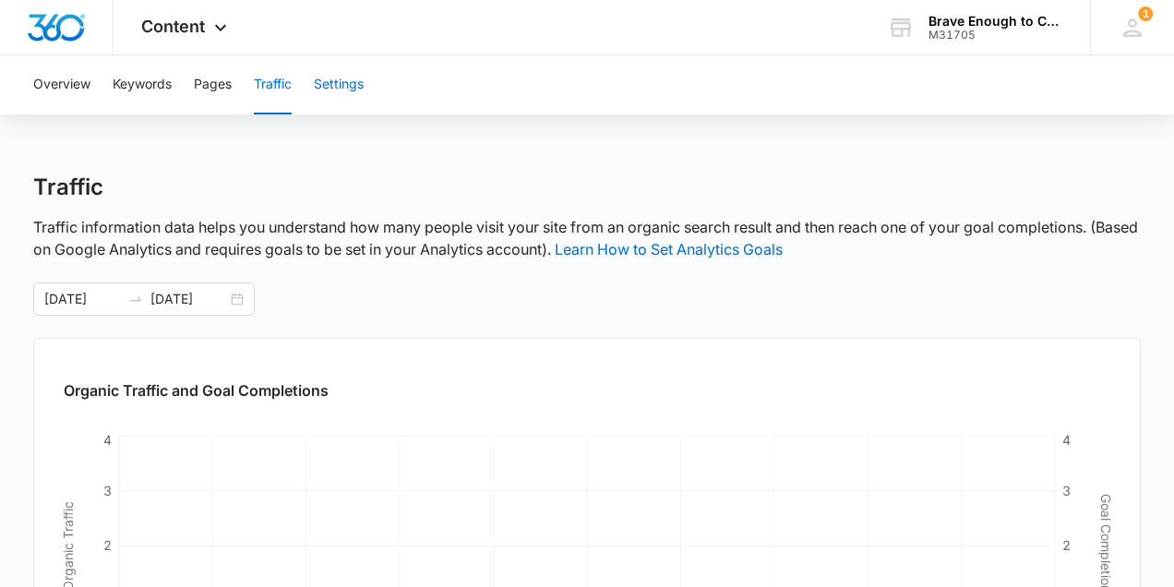
click at [335, 78] on button "Settings" at bounding box center [339, 84] width 50 height 59
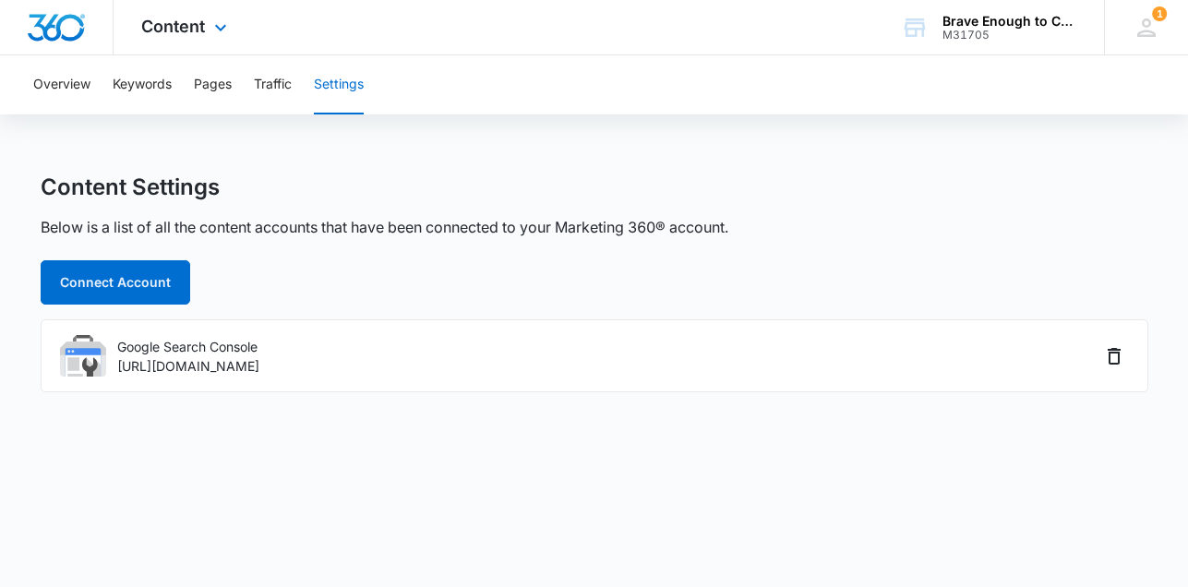
click at [69, 22] on img "Dashboard" at bounding box center [56, 28] width 59 height 28
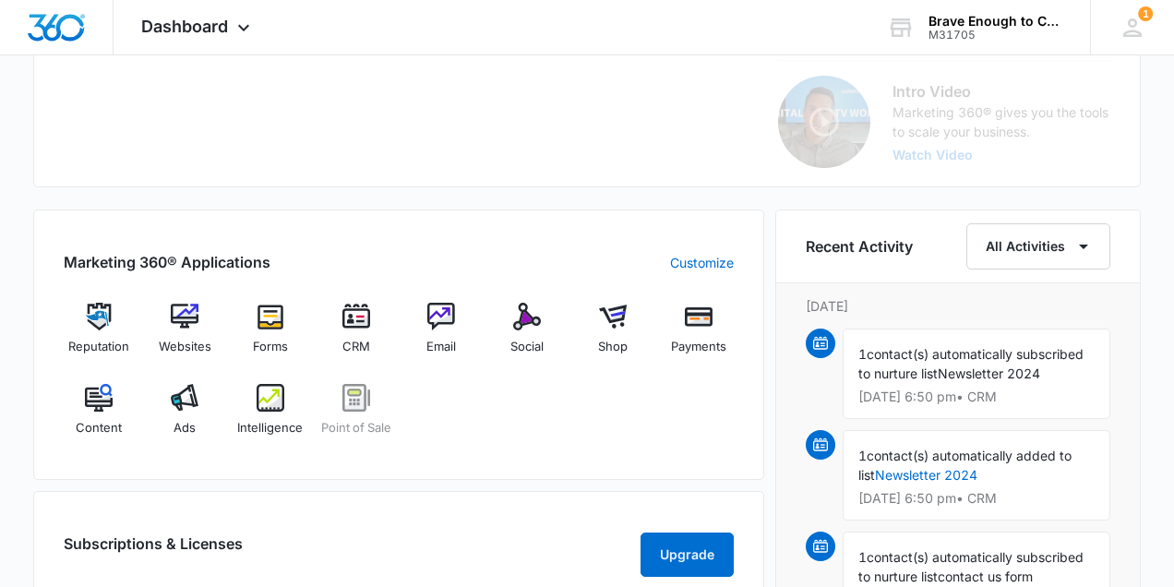
scroll to position [577, 0]
click at [98, 334] on div "Reputation" at bounding box center [99, 337] width 71 height 66
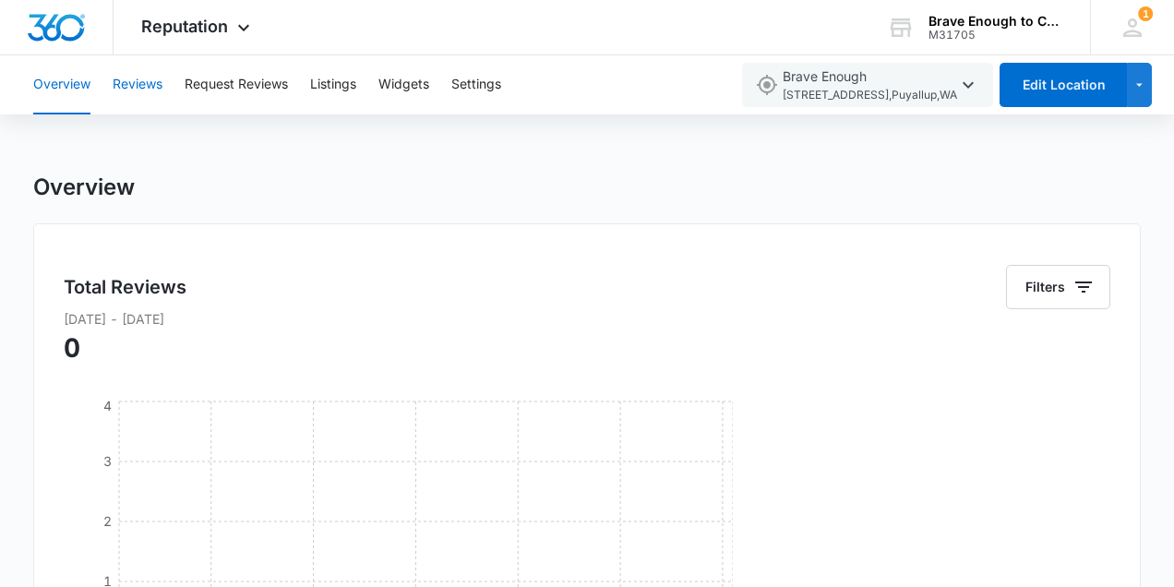
click at [134, 86] on button "Reviews" at bounding box center [138, 84] width 50 height 59
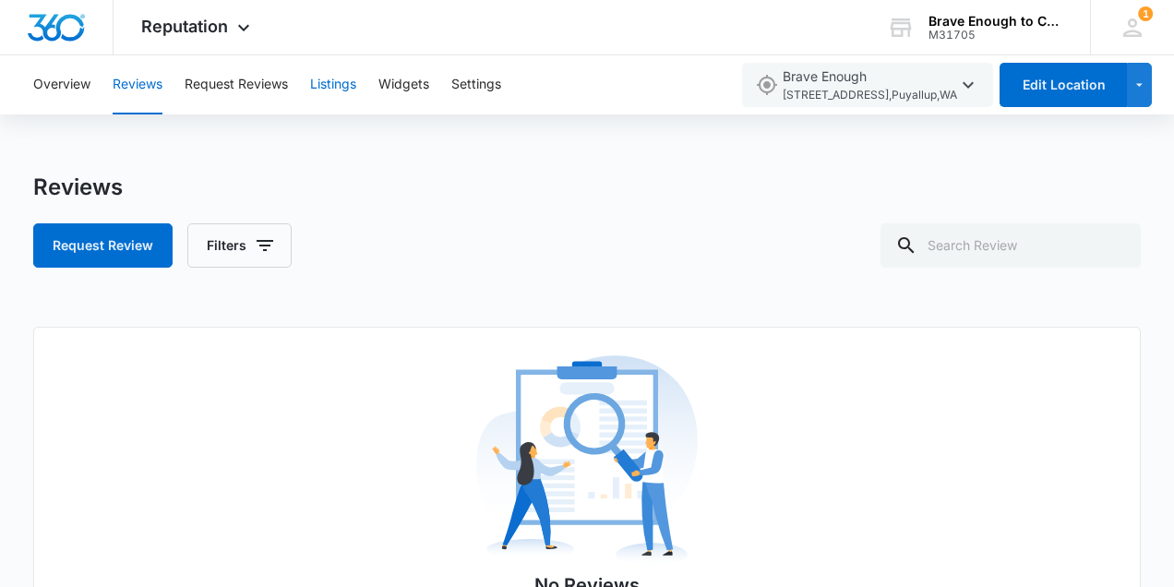
click at [331, 88] on button "Listings" at bounding box center [333, 84] width 46 height 59
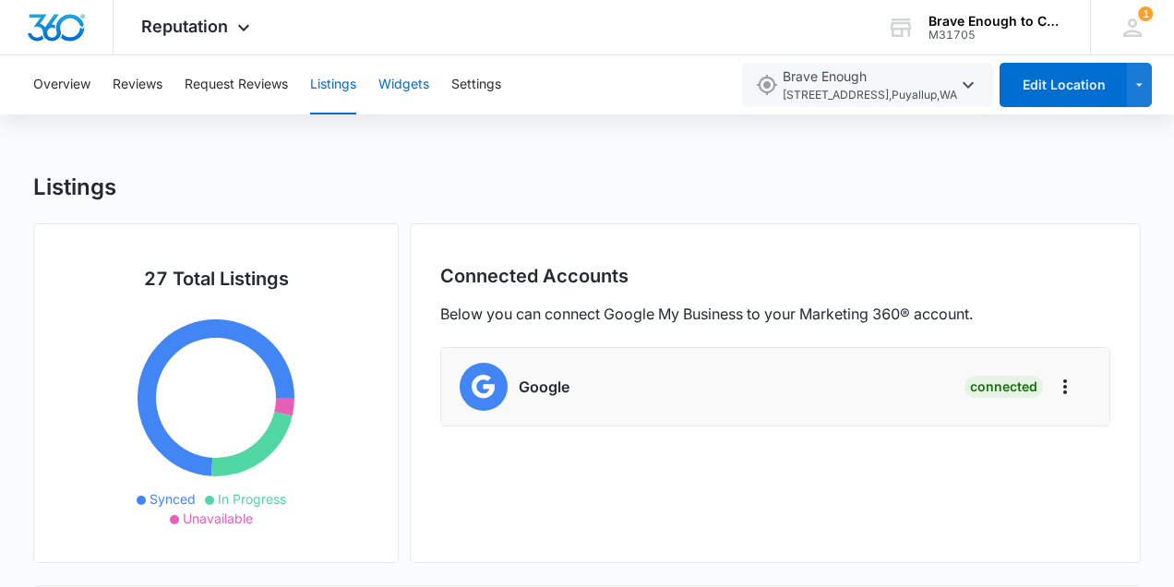
click at [419, 83] on button "Widgets" at bounding box center [404, 84] width 51 height 59
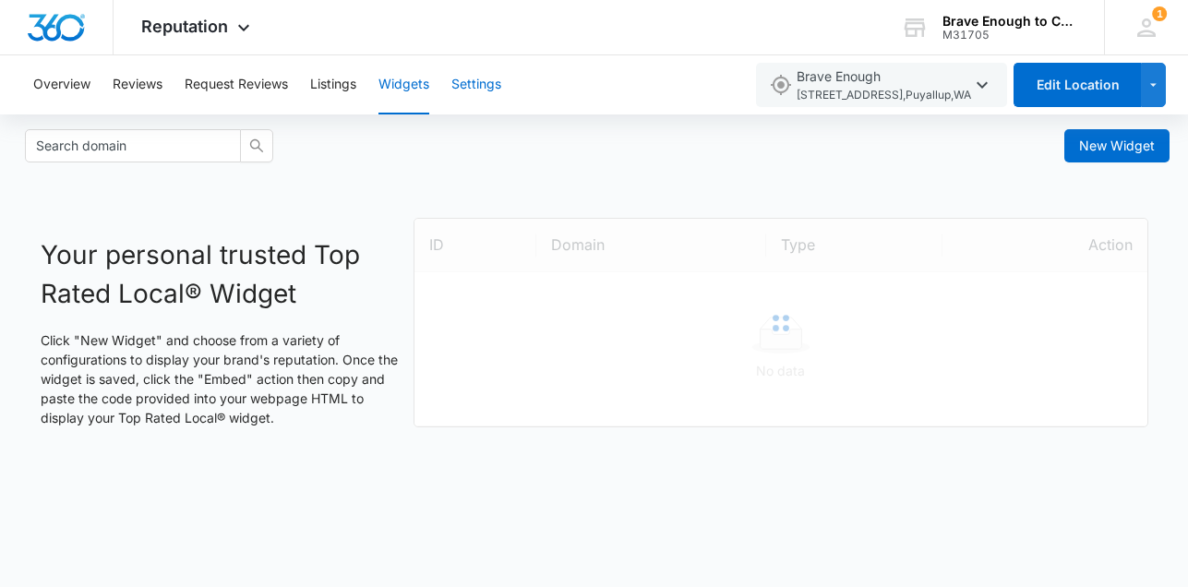
click at [477, 79] on button "Settings" at bounding box center [476, 84] width 50 height 59
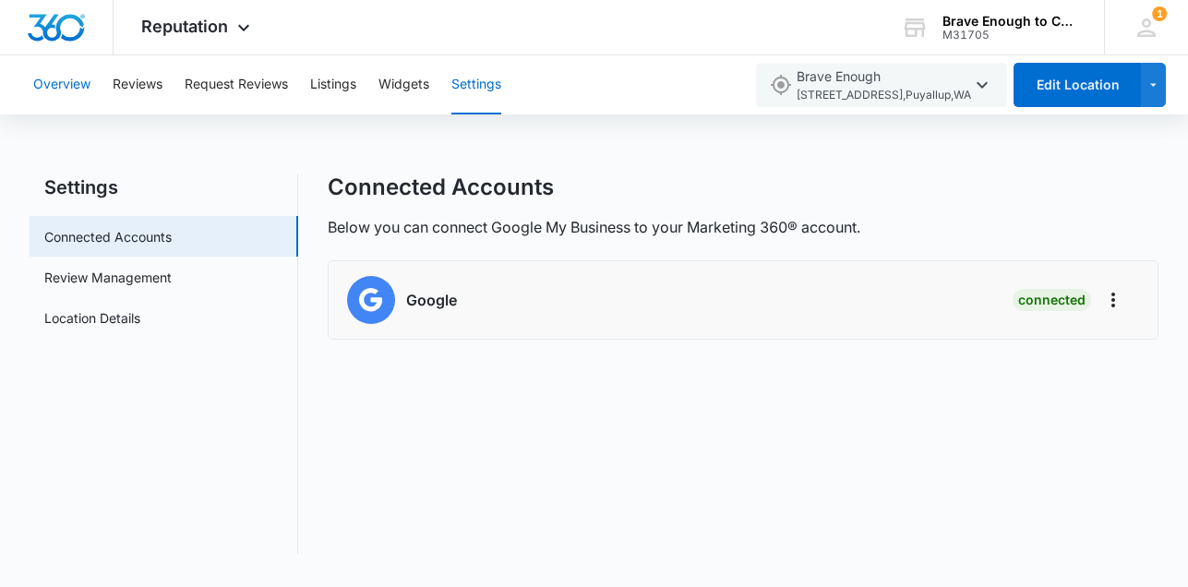
click at [65, 79] on button "Overview" at bounding box center [61, 84] width 57 height 59
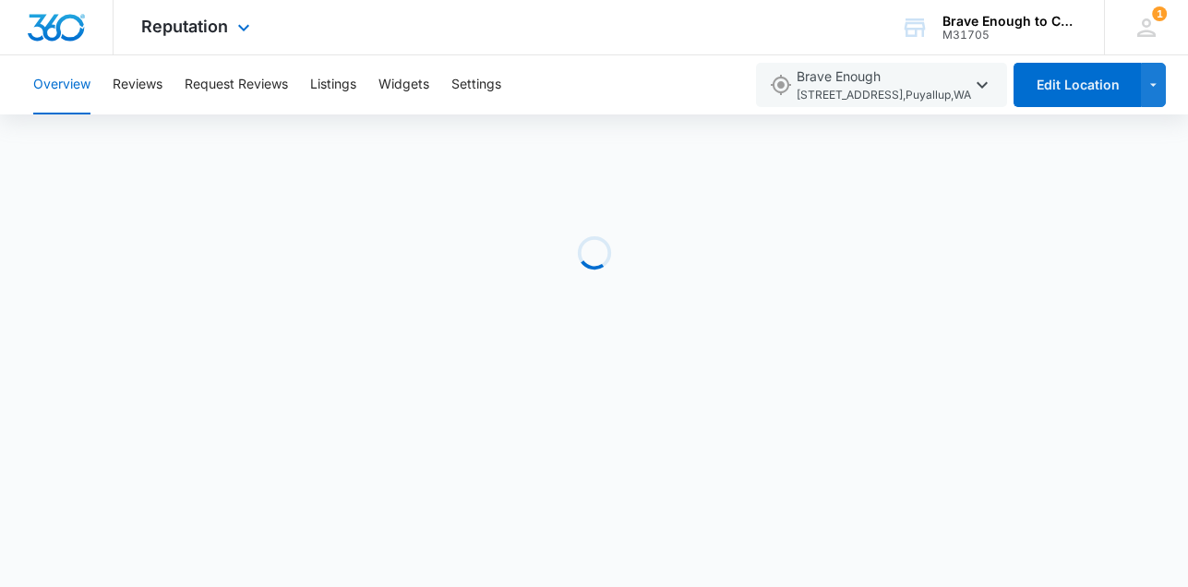
click at [70, 29] on img "Dashboard" at bounding box center [56, 28] width 59 height 28
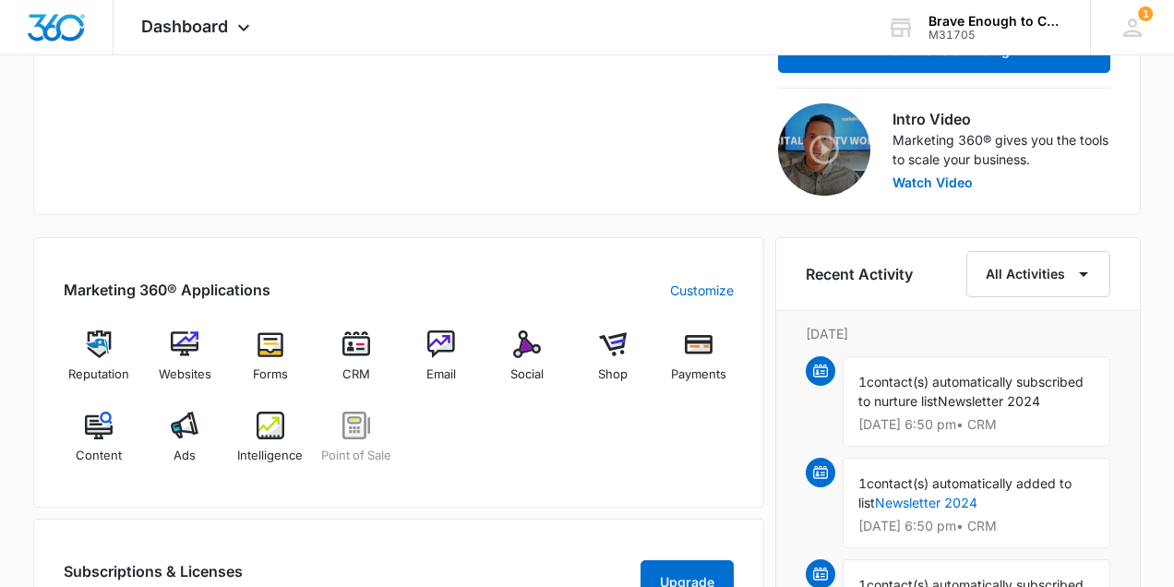
scroll to position [622, 0]
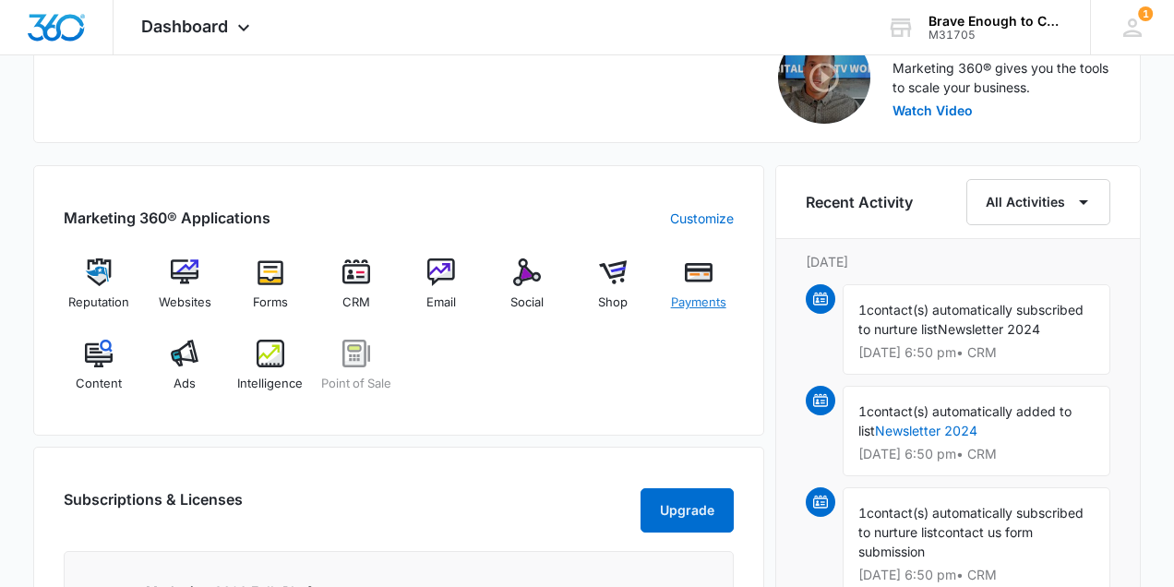
click at [698, 298] on span "Payments" at bounding box center [698, 303] width 55 height 18
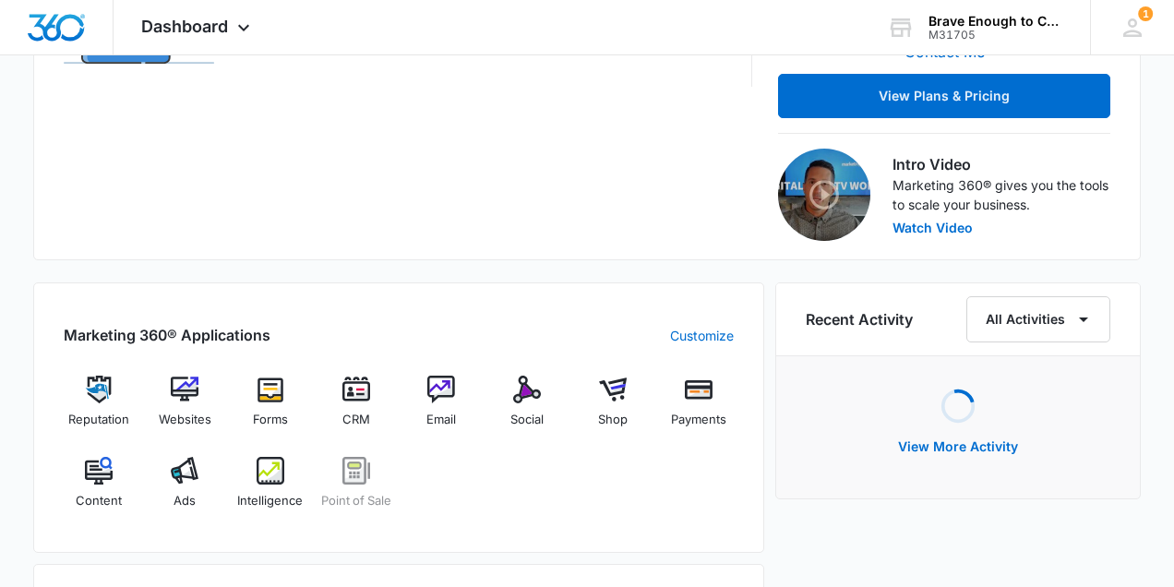
scroll to position [506, 0]
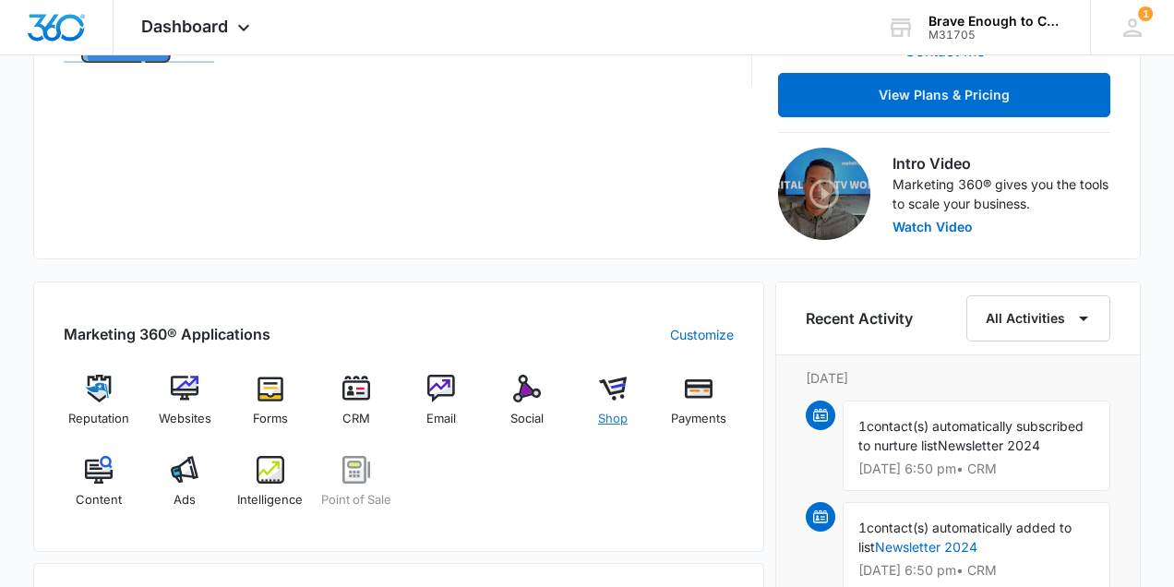
click at [615, 387] on img at bounding box center [613, 389] width 28 height 28
